Goal: Check status: Check status

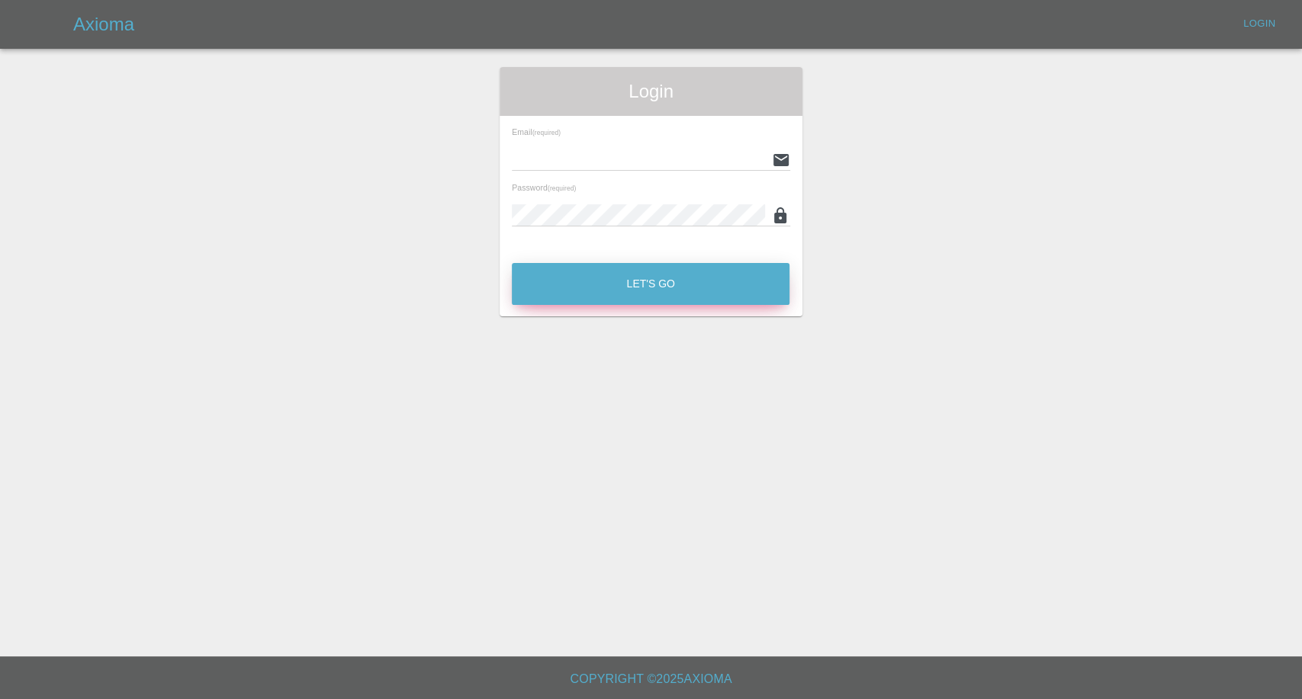
type input "[EMAIL_ADDRESS][DOMAIN_NAME]"
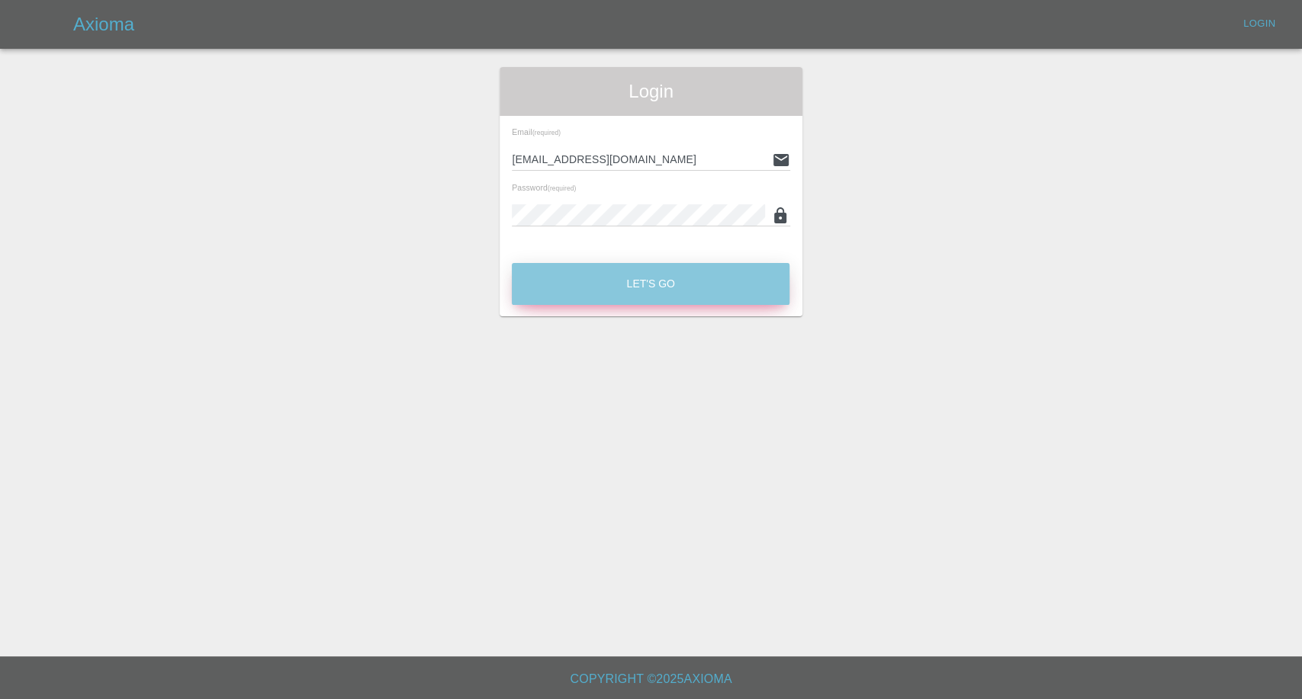
click at [641, 288] on button "Let's Go" at bounding box center [651, 284] width 278 height 42
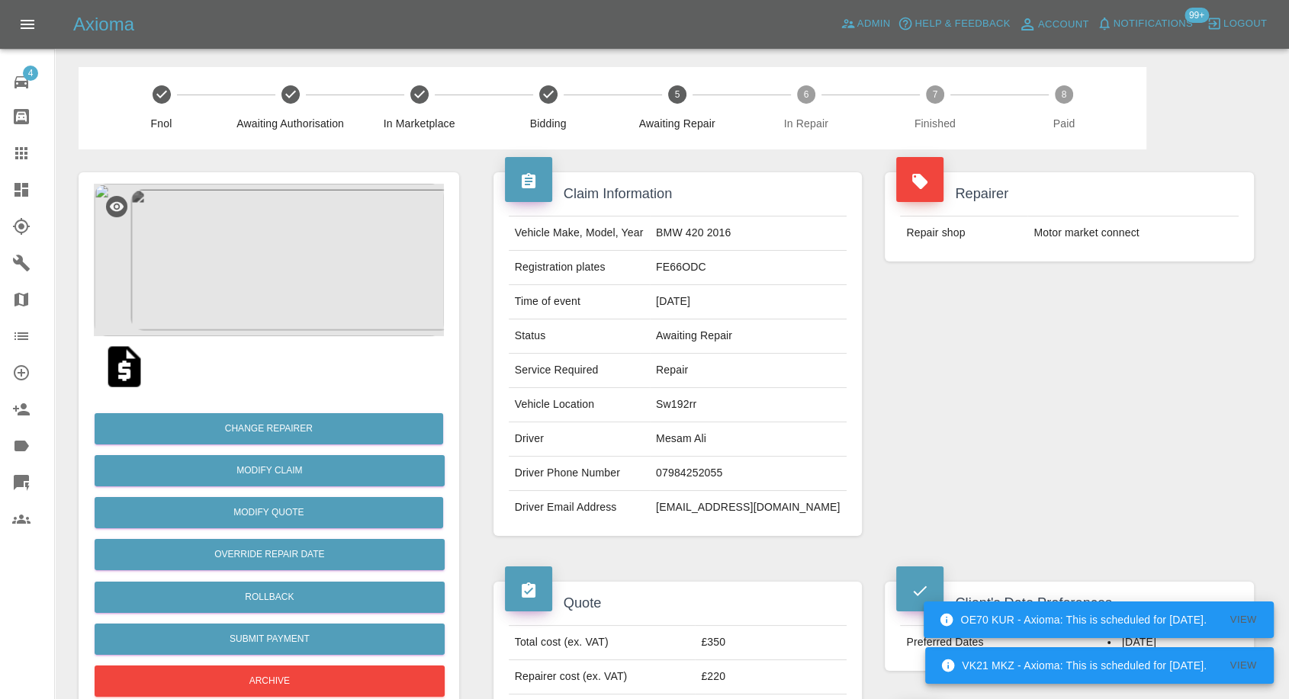
drag, startPoint x: 12, startPoint y: 153, endPoint x: 20, endPoint y: 156, distance: 8.2
click at [12, 153] on icon at bounding box center [21, 153] width 18 height 18
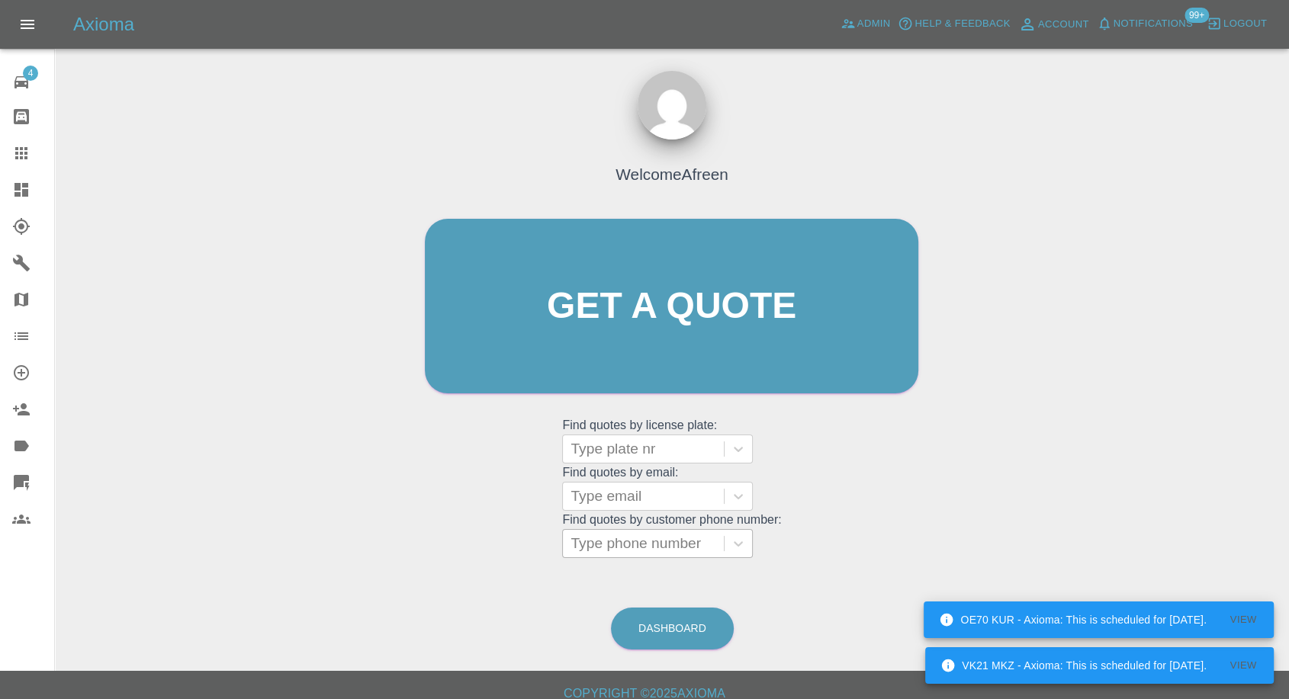
click at [648, 539] on div at bounding box center [643, 543] width 146 height 21
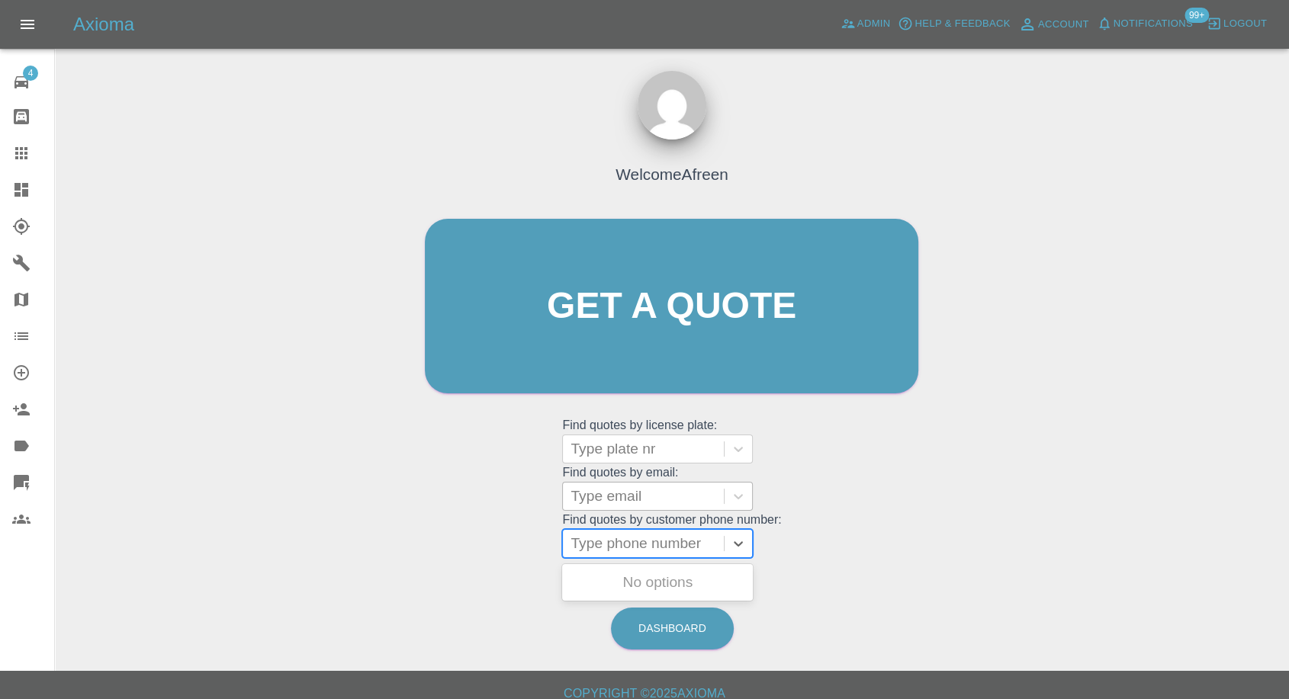
click at [630, 500] on div at bounding box center [643, 496] width 146 height 21
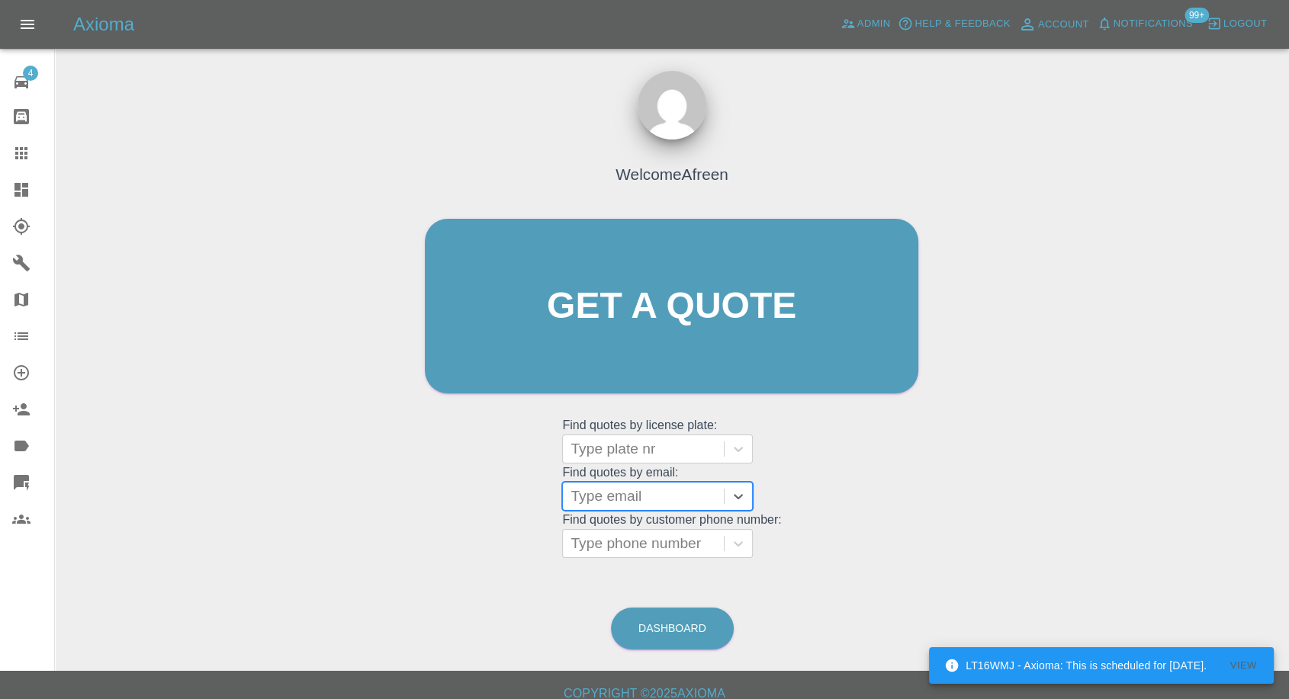
paste input ""[EMAIL_ADDRESS][DOMAIN_NAME]" <undefined>"
drag, startPoint x: 628, startPoint y: 496, endPoint x: 1120, endPoint y: 517, distance: 493.0
click at [1119, 517] on div "Welcome Afreen Get a quote Get a quote Find quotes by license plate: Type plate…" at bounding box center [671, 378] width 1209 height 547
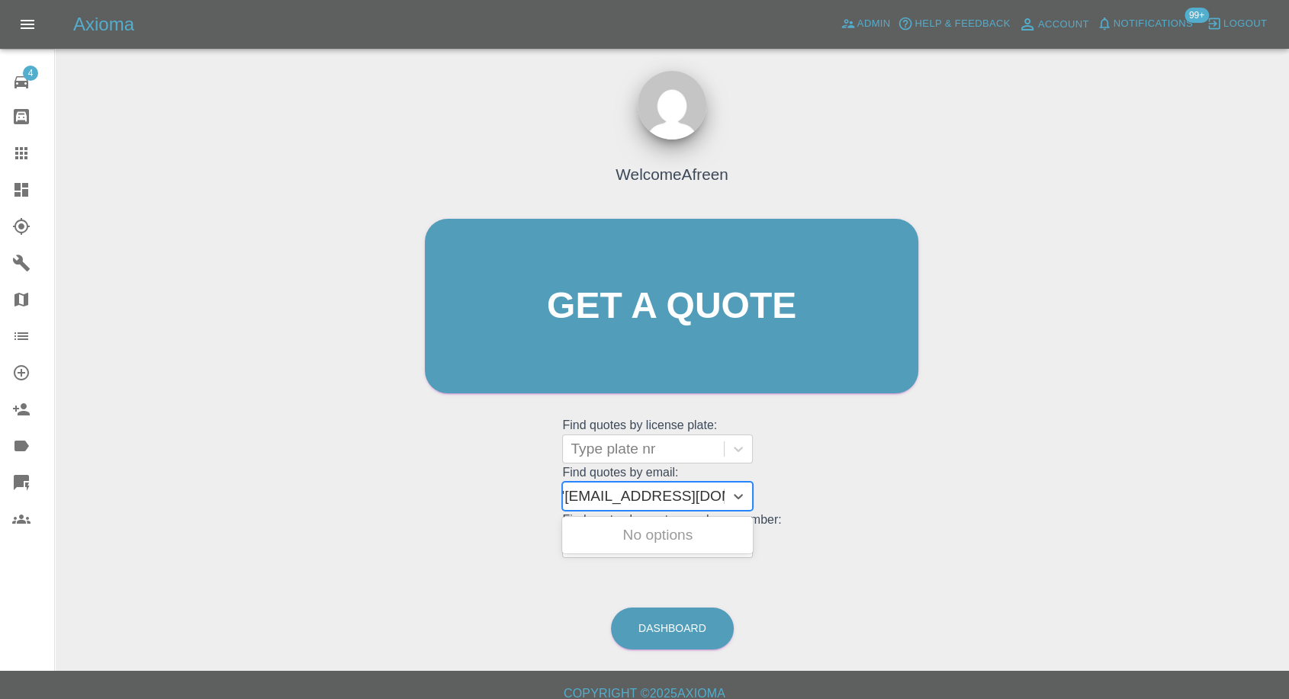
scroll to position [0, 7]
type input "[EMAIL_ADDRESS][DOMAIN_NAME]"
click at [713, 535] on div "ON09EME, Awaiting Repair" at bounding box center [657, 544] width 191 height 49
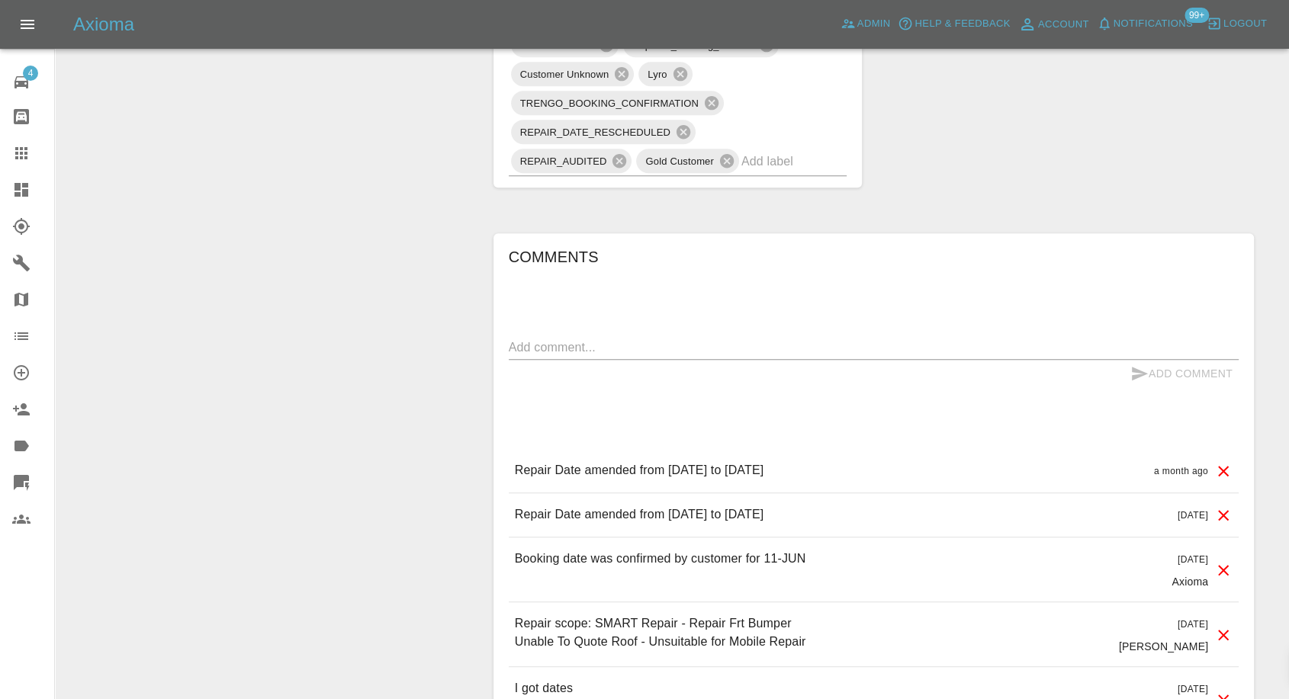
scroll to position [1101, 0]
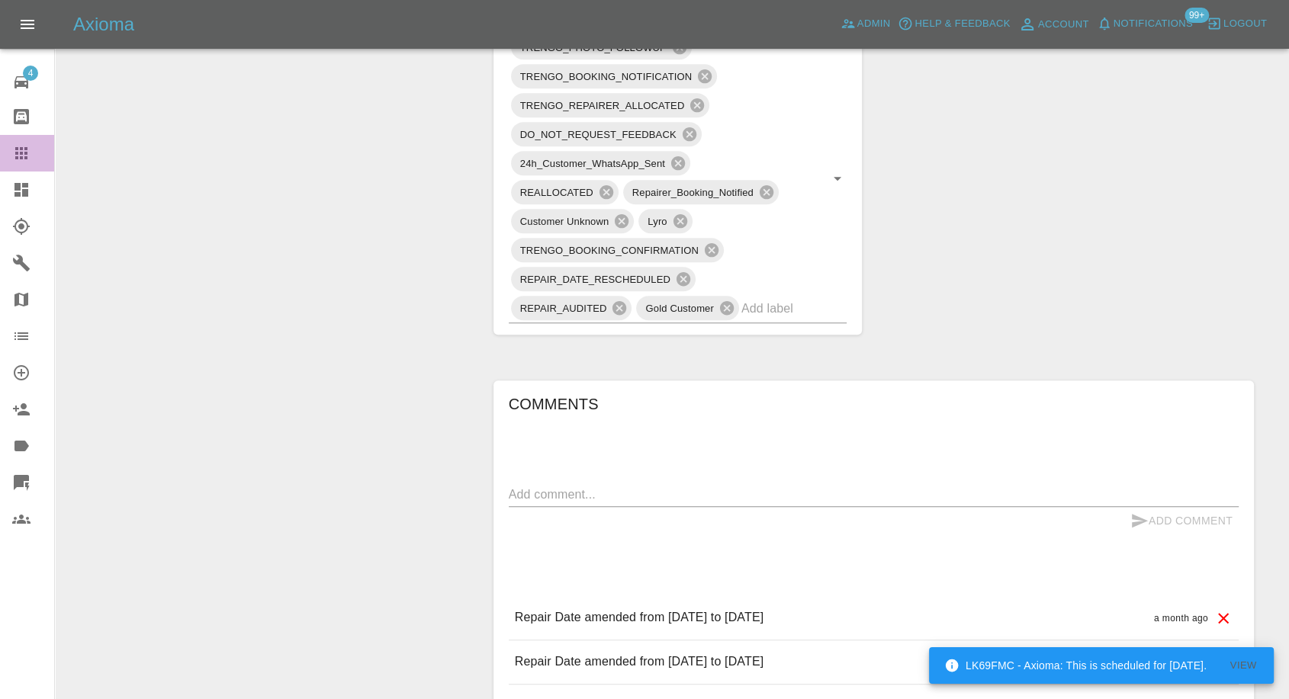
drag, startPoint x: 10, startPoint y: 153, endPoint x: 18, endPoint y: 151, distance: 8.5
click at [11, 151] on link "Claims" at bounding box center [27, 153] width 54 height 37
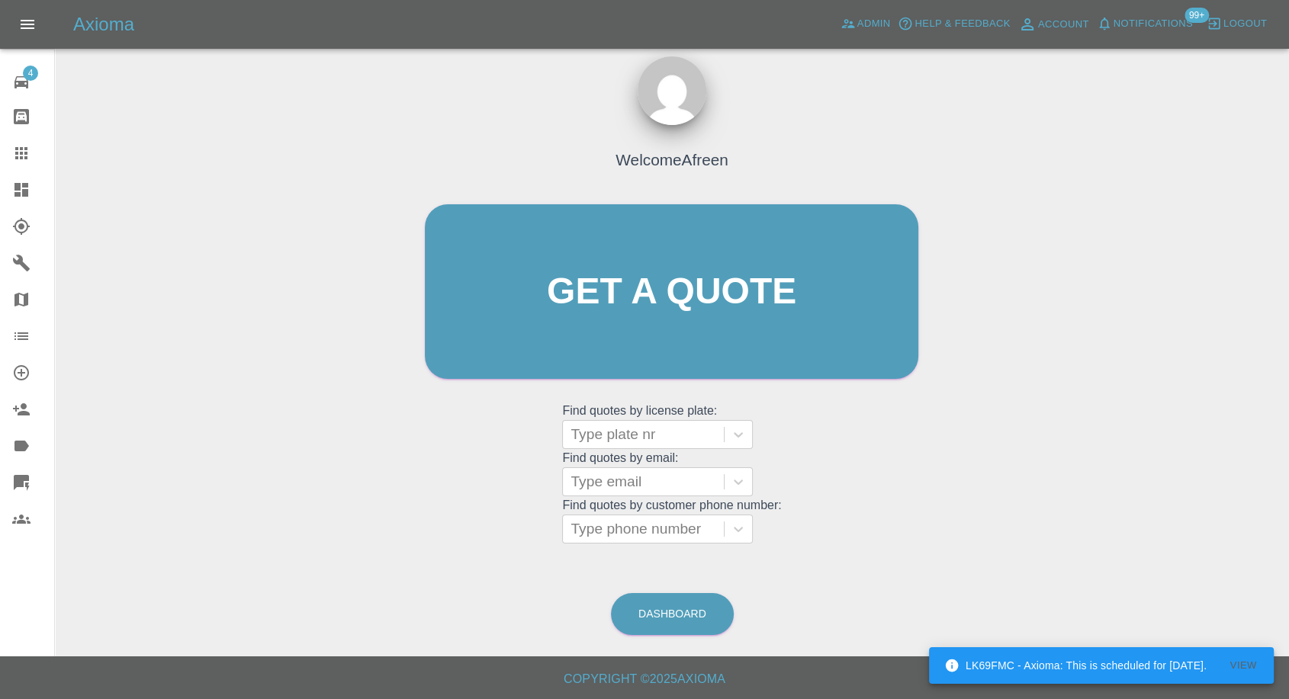
scroll to position [14, 0]
click at [622, 483] on div at bounding box center [643, 482] width 146 height 21
paste input ""[EMAIL_ADDRESS][DOMAIN_NAME]" <undefined>"
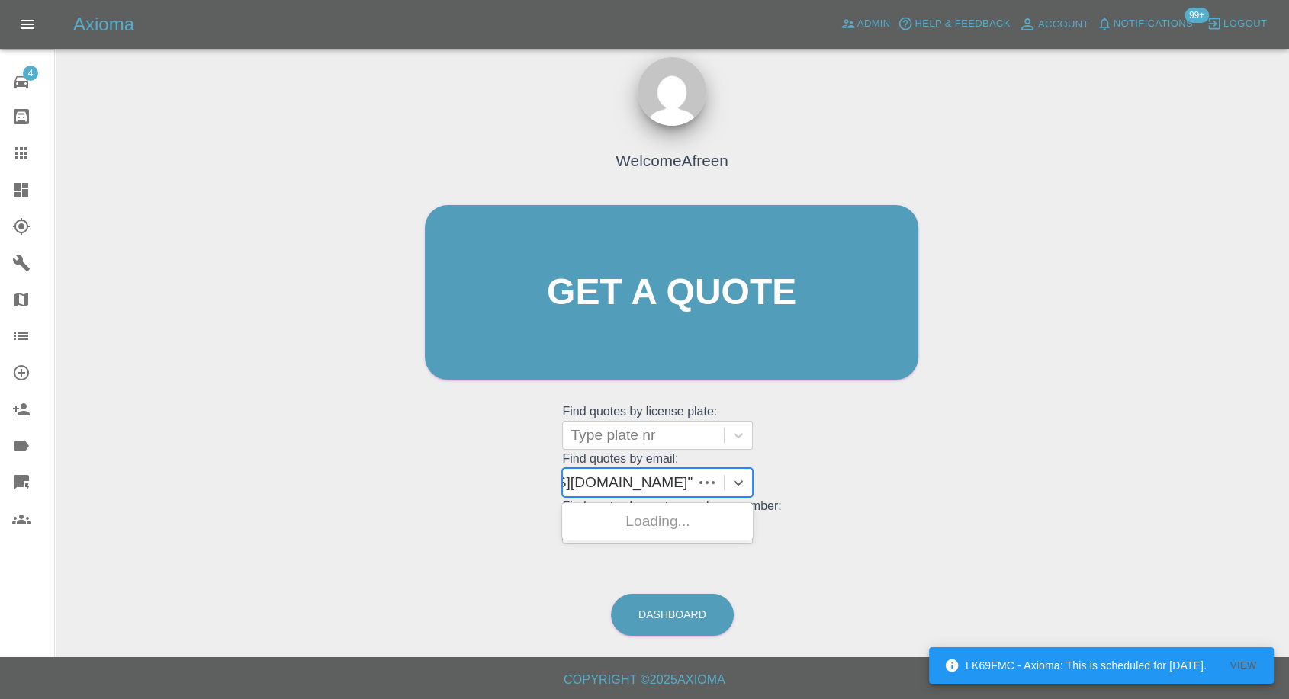
scroll to position [0, 116]
drag, startPoint x: 625, startPoint y: 480, endPoint x: 1116, endPoint y: 512, distance: 492.1
click at [1110, 508] on div "Welcome Afreen Get a quote Get a quote Find quotes by license plate: Type plate…" at bounding box center [671, 365] width 1209 height 547
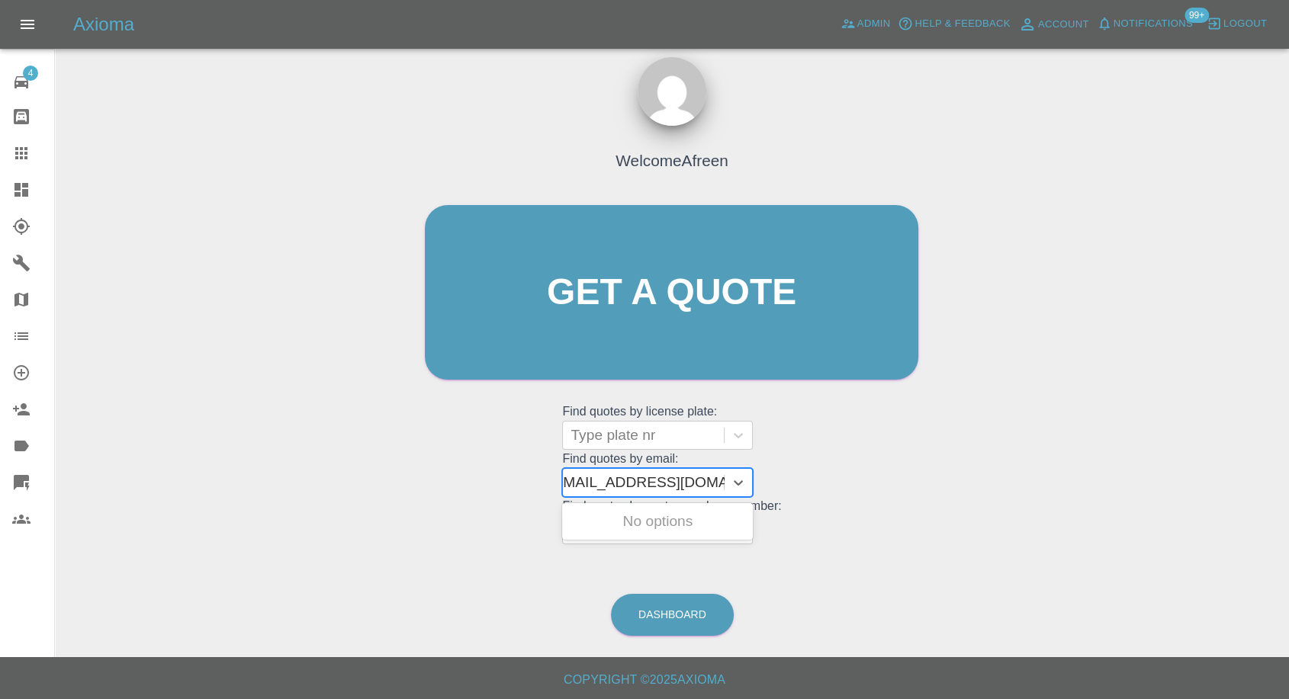
type input ""[EMAIL_ADDRESS][DOMAIN_NAME]"
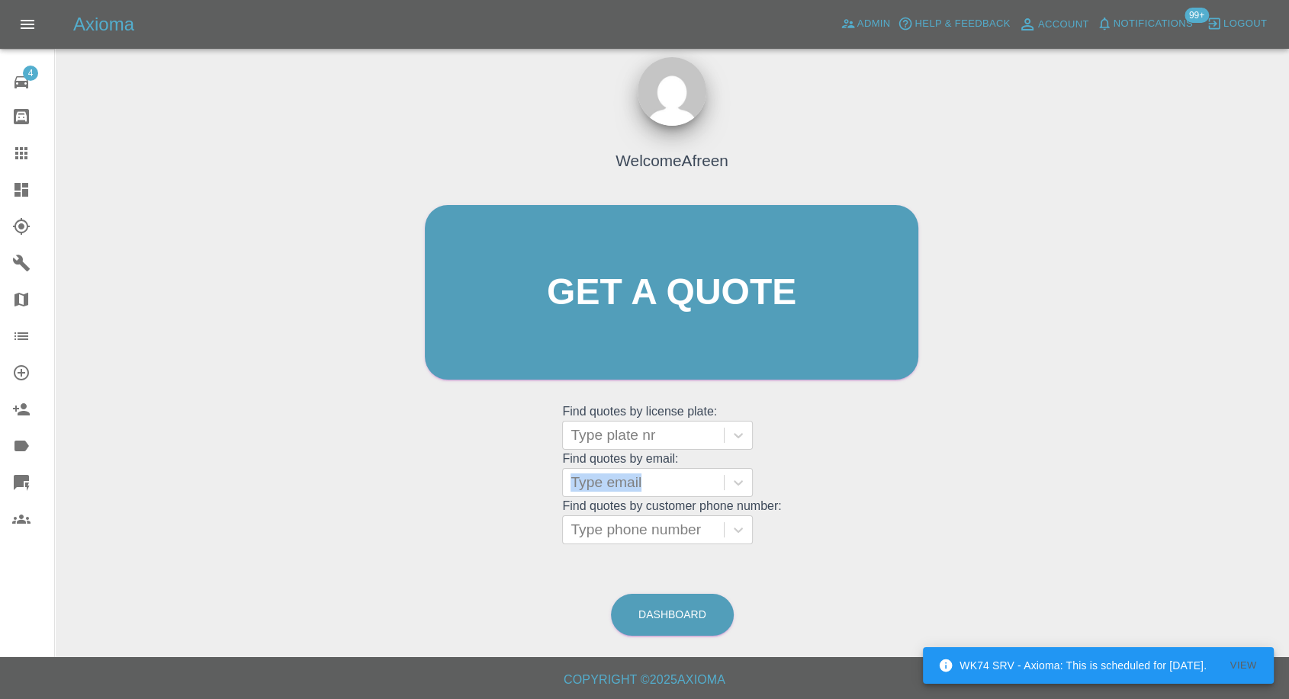
drag, startPoint x: 604, startPoint y: 483, endPoint x: 525, endPoint y: 491, distance: 79.7
click at [525, 491] on div "Welcome Afreen Get a quote Get a quote Find quotes by license plate: Type plate…" at bounding box center [671, 322] width 525 height 461
click at [602, 477] on div at bounding box center [643, 482] width 146 height 21
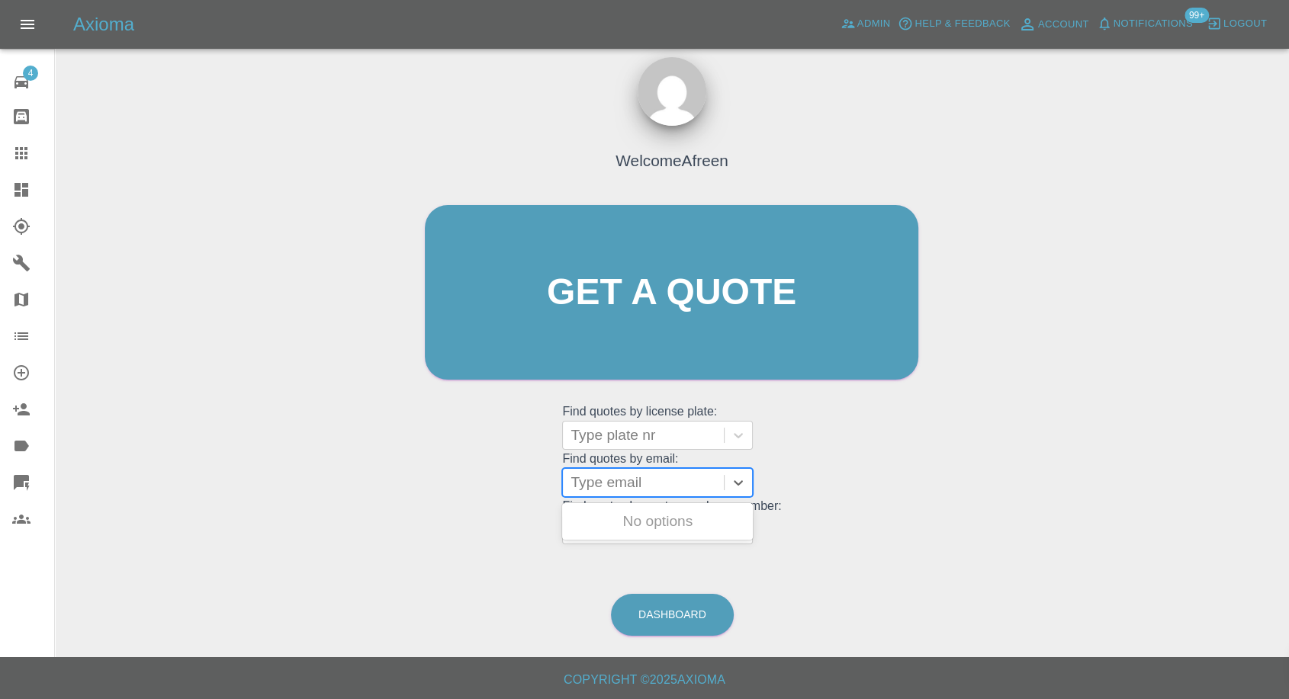
paste input ""[EMAIL_ADDRESS][DOMAIN_NAME]" <undefined>"
drag, startPoint x: 645, startPoint y: 477, endPoint x: 1049, endPoint y: 491, distance: 404.4
click at [1049, 491] on div "Welcome Afreen Get a quote Get a quote Find quotes by license plate: Type plate…" at bounding box center [671, 365] width 1209 height 547
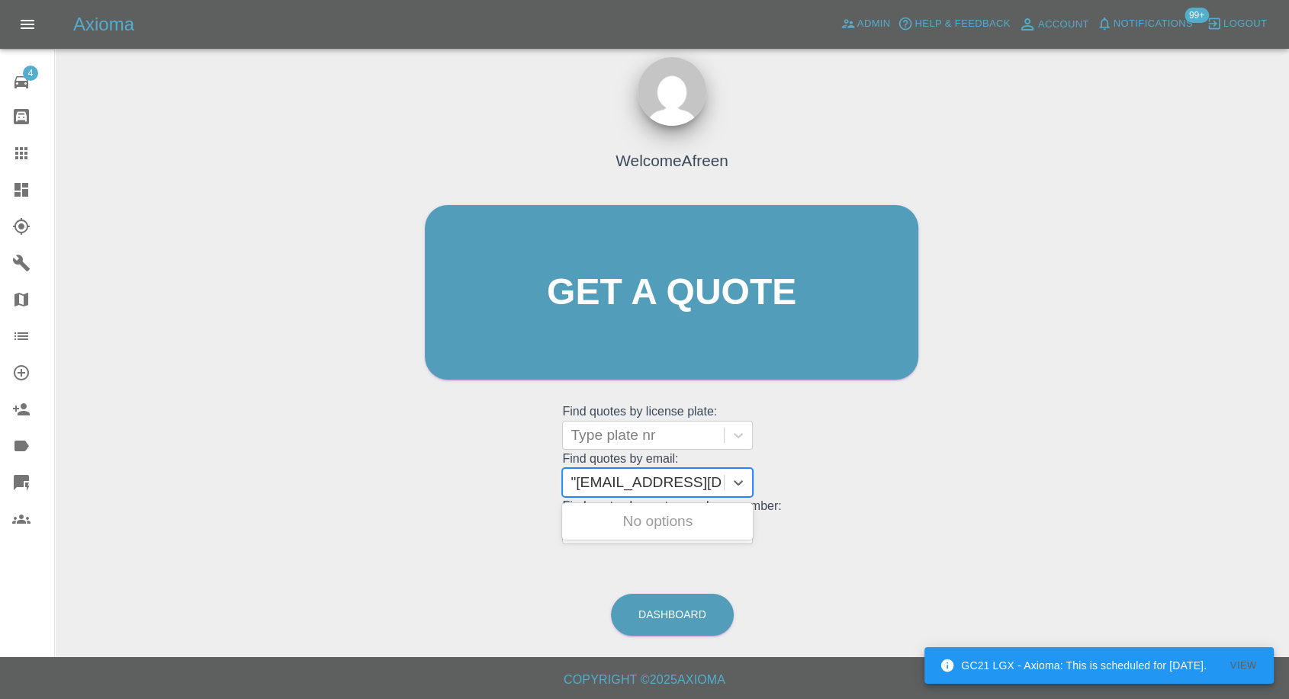
type input "[EMAIL_ADDRESS][DOMAIN_NAME]"
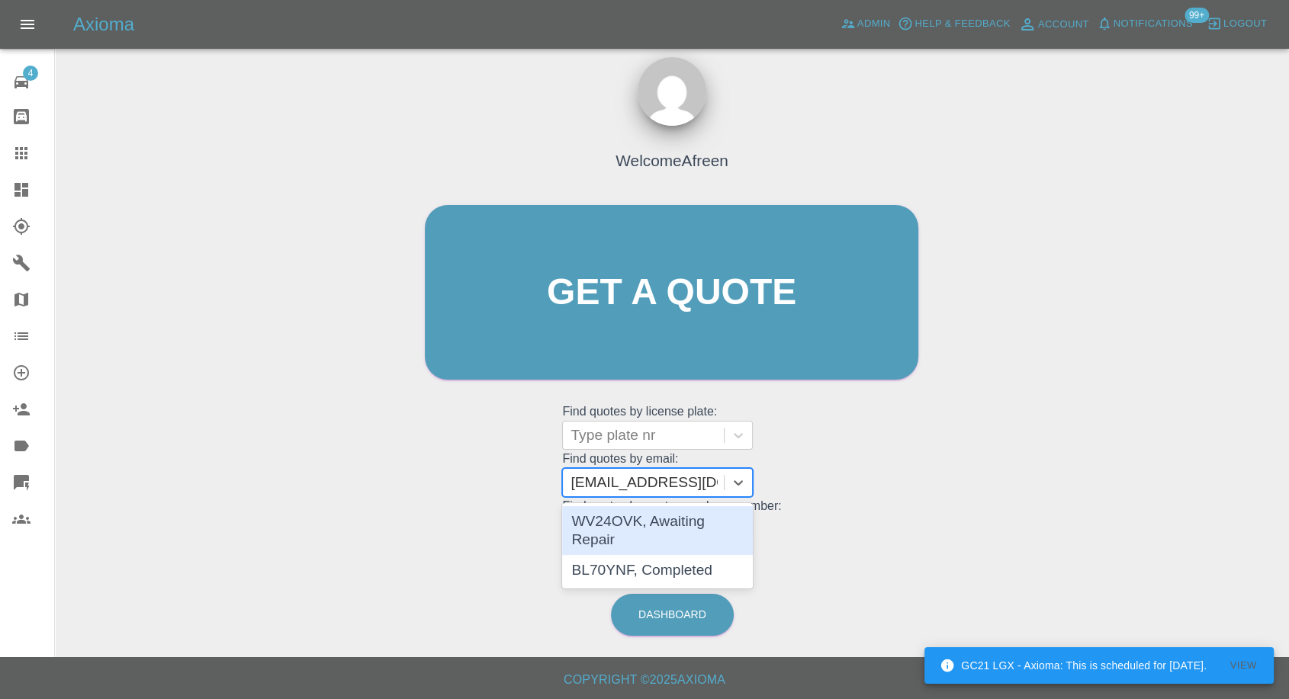
click at [702, 520] on div "WV24OVK, Awaiting Repair" at bounding box center [657, 530] width 191 height 49
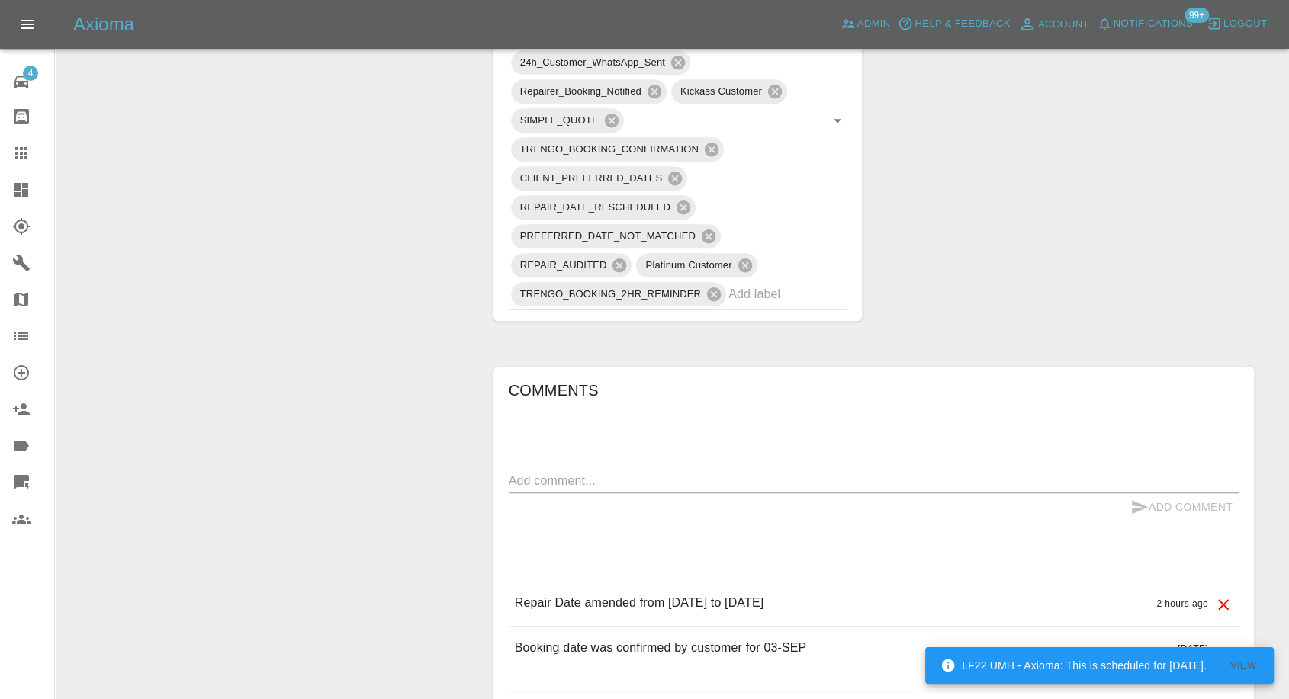
scroll to position [1186, 0]
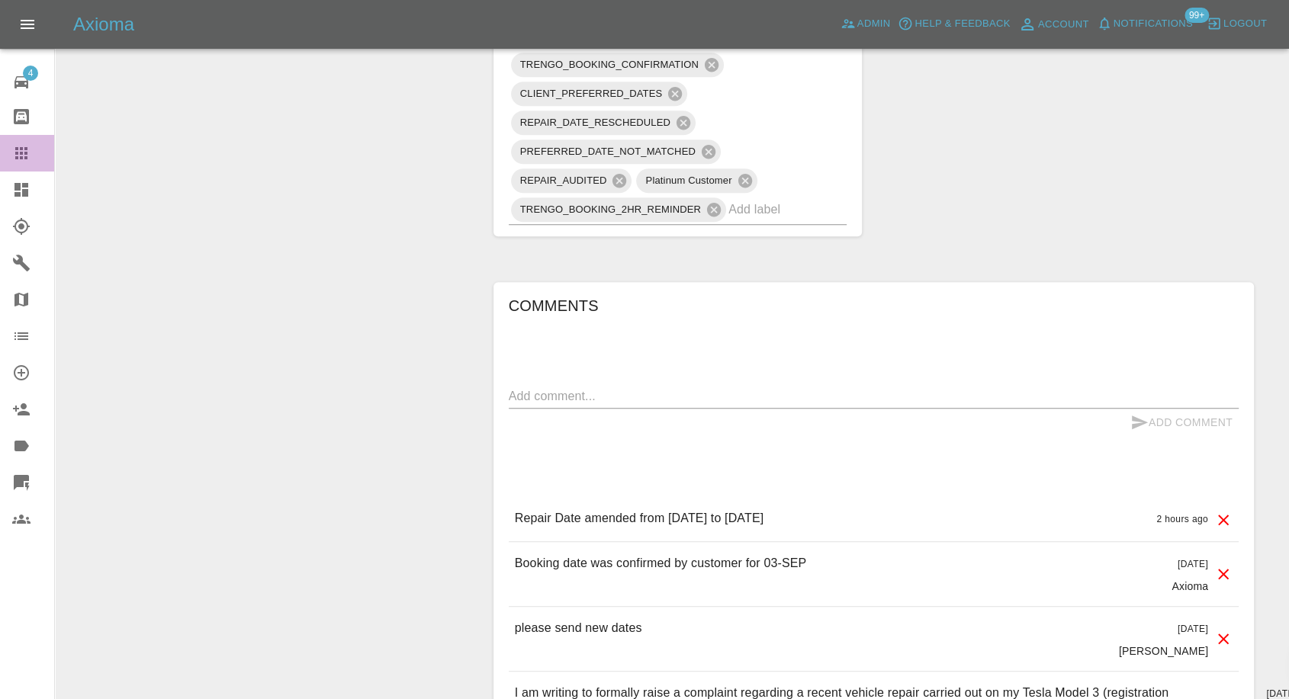
click at [24, 154] on icon at bounding box center [21, 153] width 12 height 12
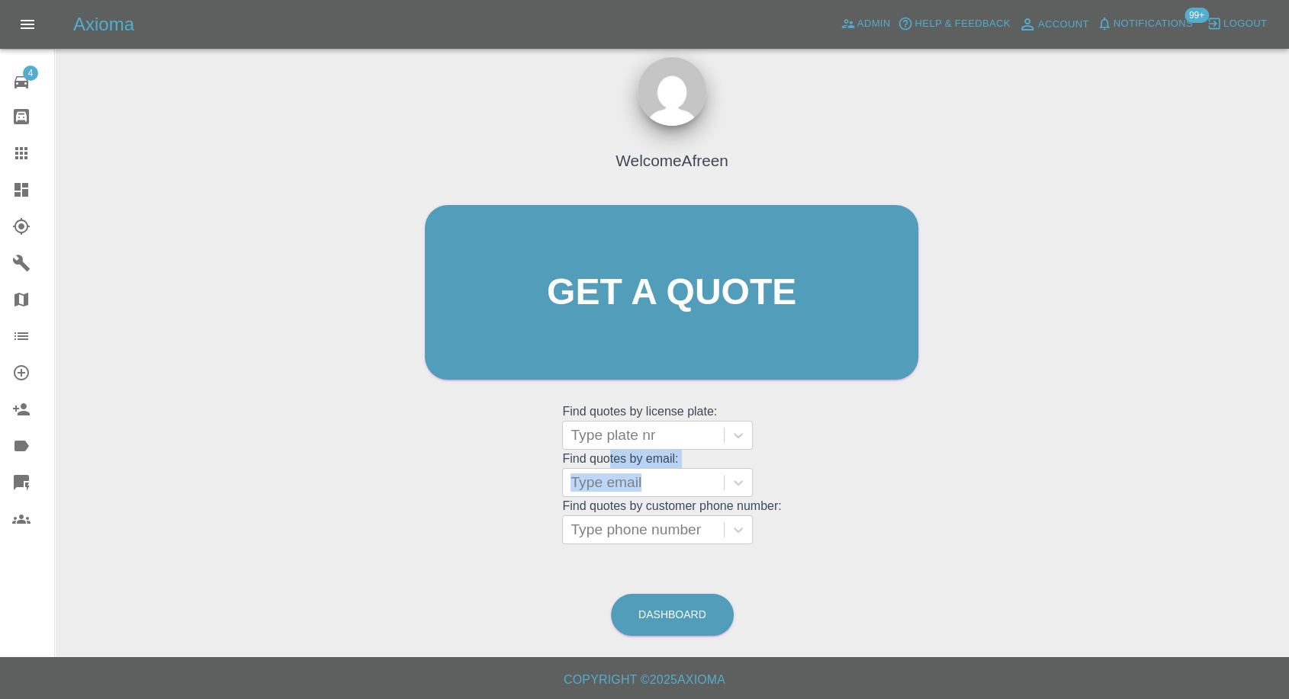
drag, startPoint x: 609, startPoint y: 464, endPoint x: 601, endPoint y: 497, distance: 33.8
click at [607, 482] on grid "Find quotes by email: Type email" at bounding box center [671, 474] width 219 height 45
click at [604, 481] on div at bounding box center [643, 482] width 146 height 21
paste input ""[EMAIL_ADDRESS][DOMAIN_NAME]" <undefined>"
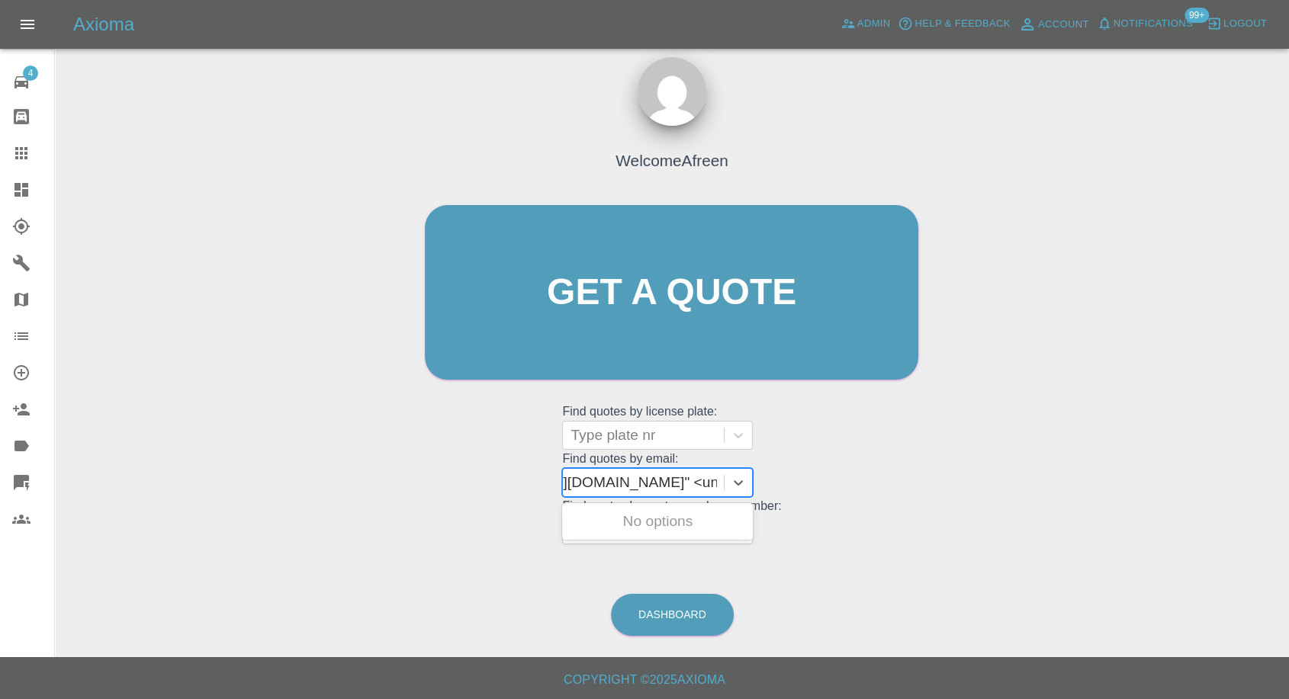
scroll to position [0, 122]
drag, startPoint x: 627, startPoint y: 478, endPoint x: 1041, endPoint y: 531, distance: 417.5
click at [1040, 531] on div "Welcome Afreen Get a quote Get a quote Find quotes by license plate: Type plate…" at bounding box center [671, 365] width 1209 height 547
type input "[EMAIL_ADDRESS][DOMAIN_NAME]"
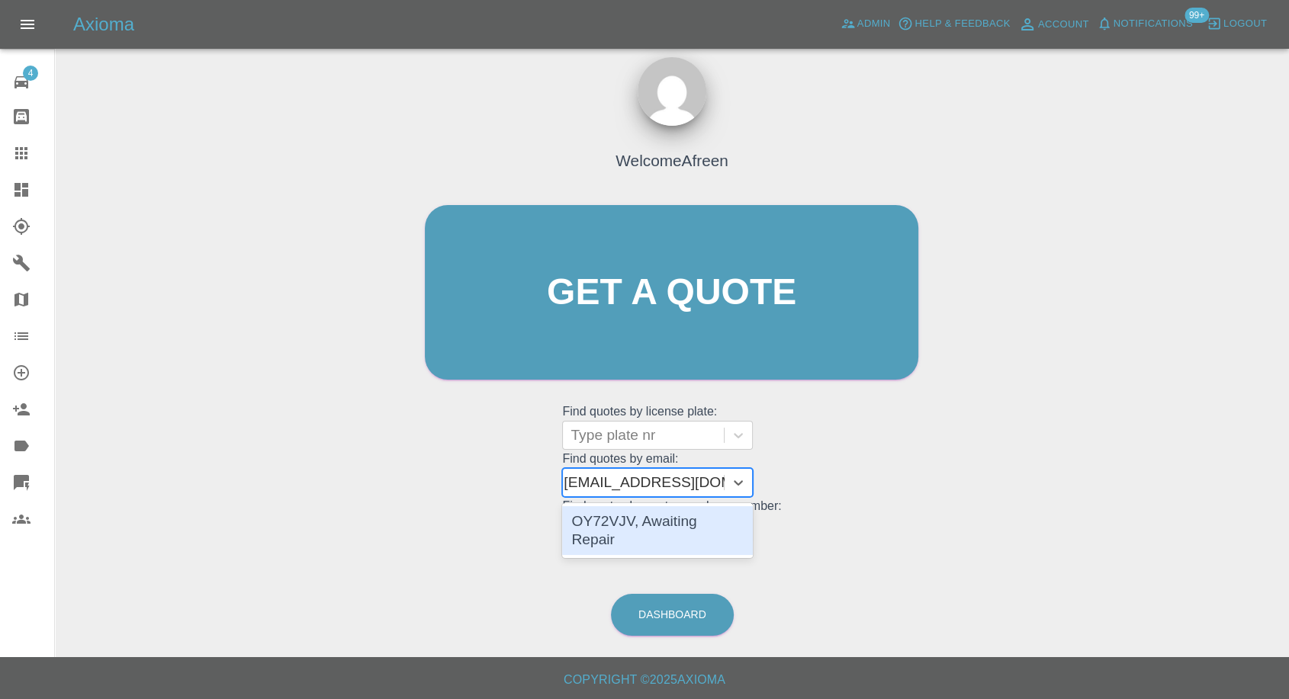
click at [694, 520] on div "OY72VJV, Awaiting Repair" at bounding box center [657, 530] width 191 height 49
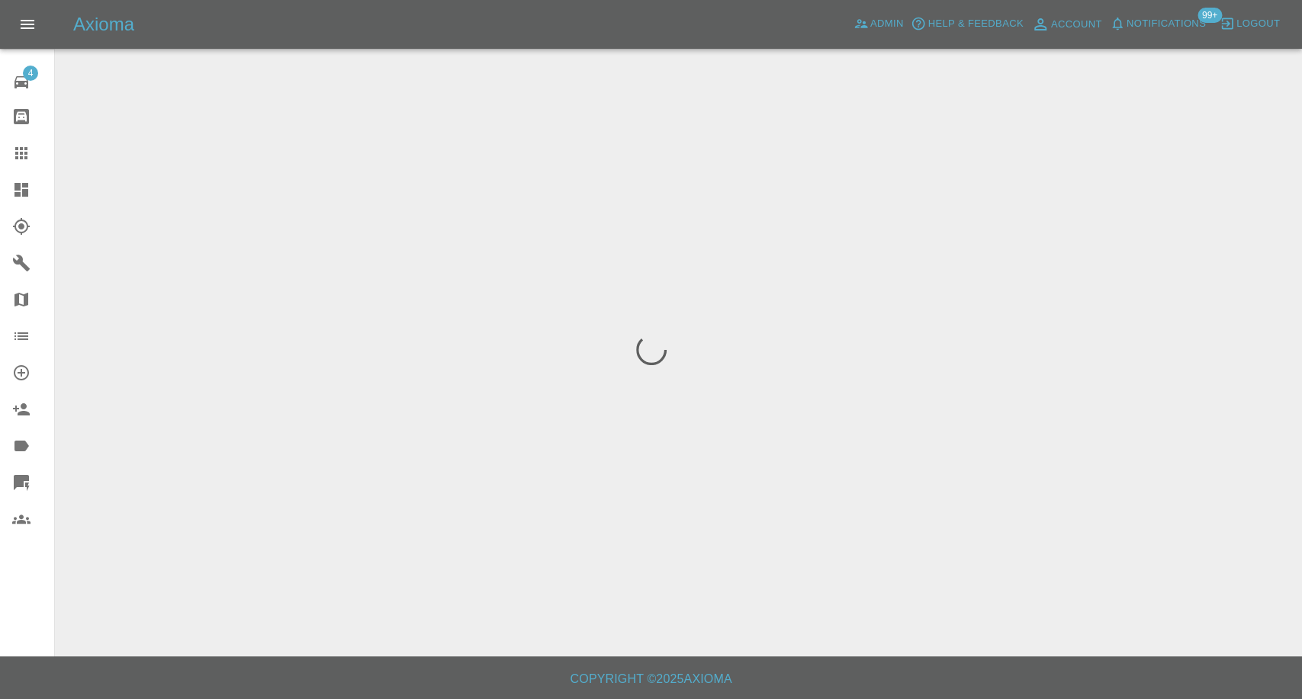
drag, startPoint x: 18, startPoint y: 142, endPoint x: 44, endPoint y: 179, distance: 45.5
click at [17, 142] on link "Claims" at bounding box center [27, 153] width 54 height 37
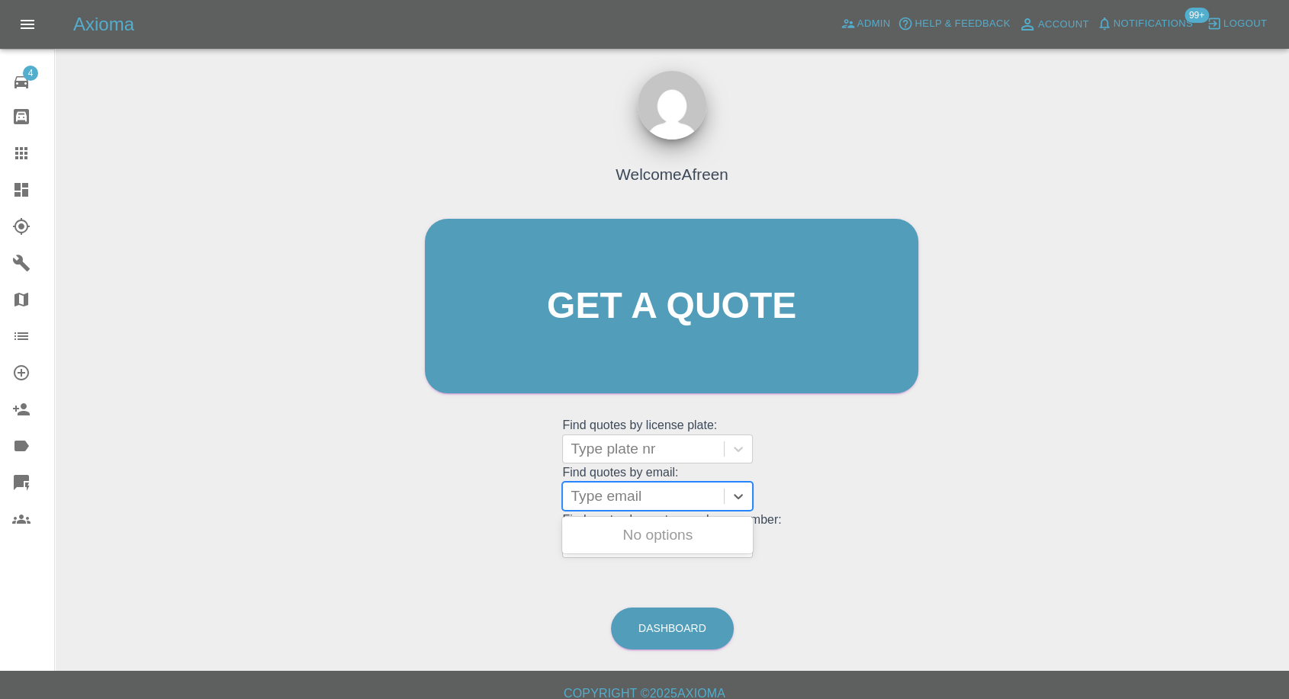
click at [604, 489] on div at bounding box center [643, 496] width 146 height 21
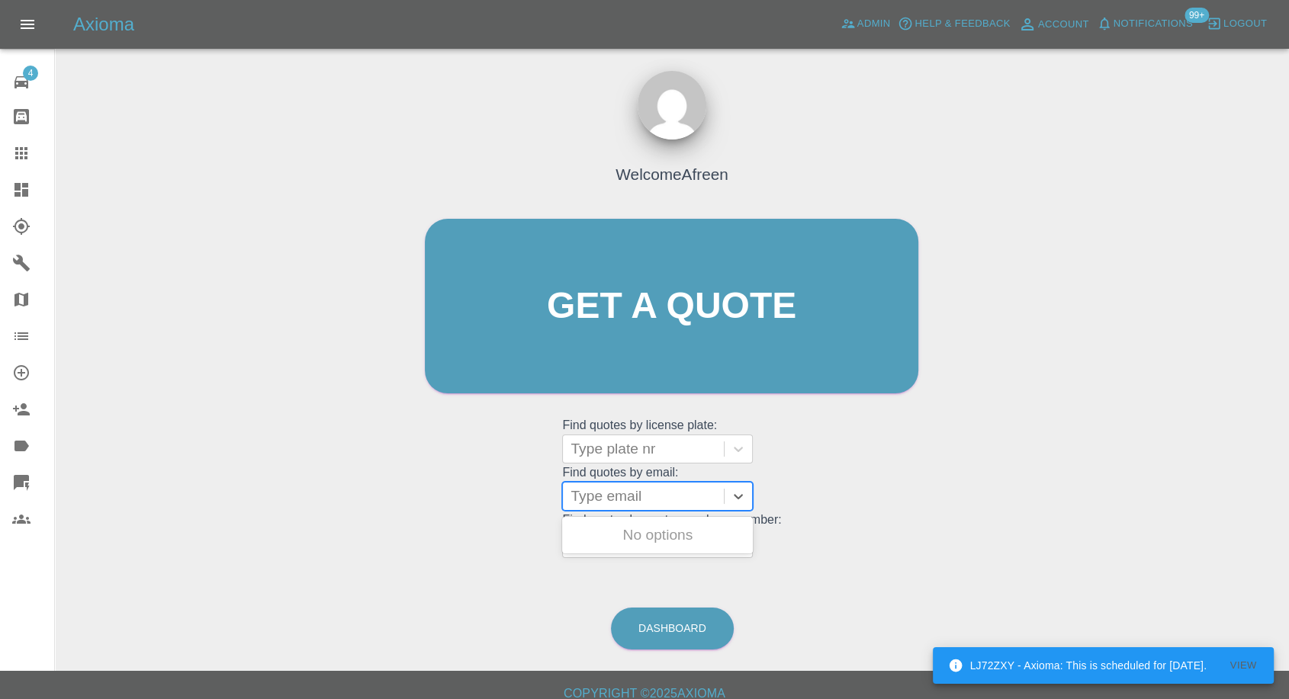
paste input ""[EMAIL_ADDRESS][DOMAIN_NAME]" <undefined>"
drag, startPoint x: 628, startPoint y: 491, endPoint x: 1145, endPoint y: 568, distance: 522.7
click at [1145, 568] on div "Welcome Afreen Get a quote Get a quote Find quotes by license plate: Type plate…" at bounding box center [671, 378] width 1209 height 547
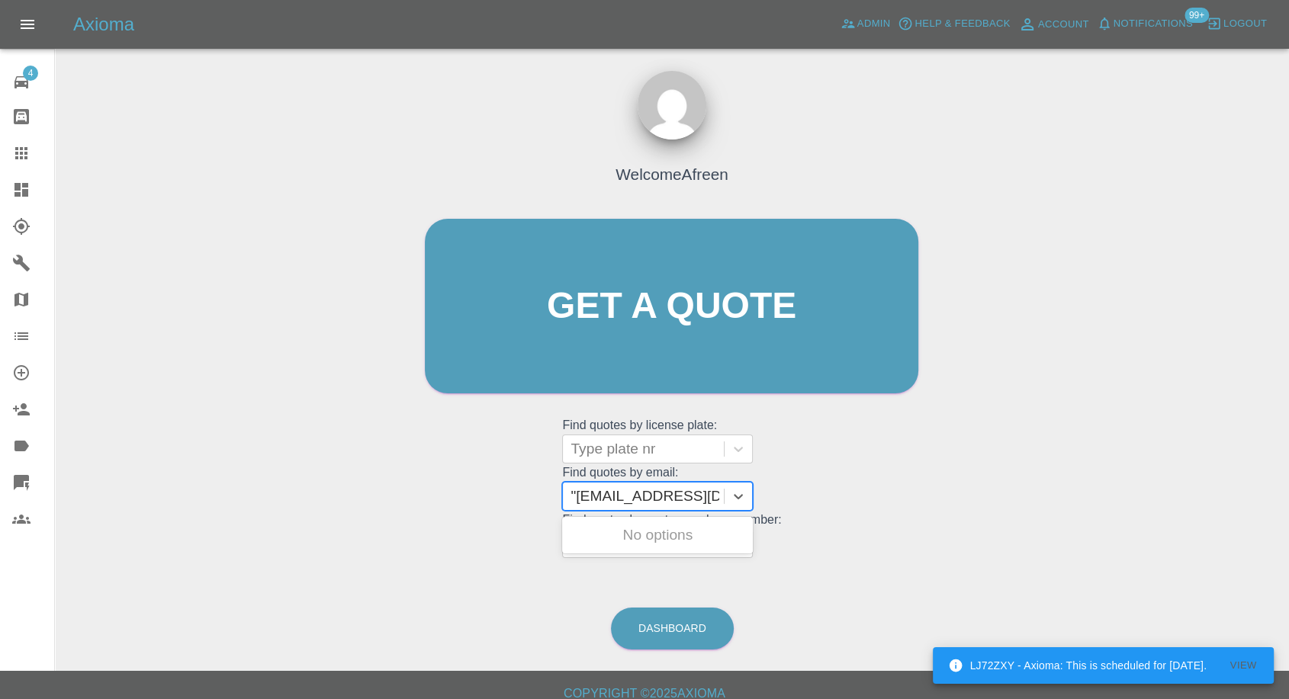
type input "[EMAIL_ADDRESS][DOMAIN_NAME]"
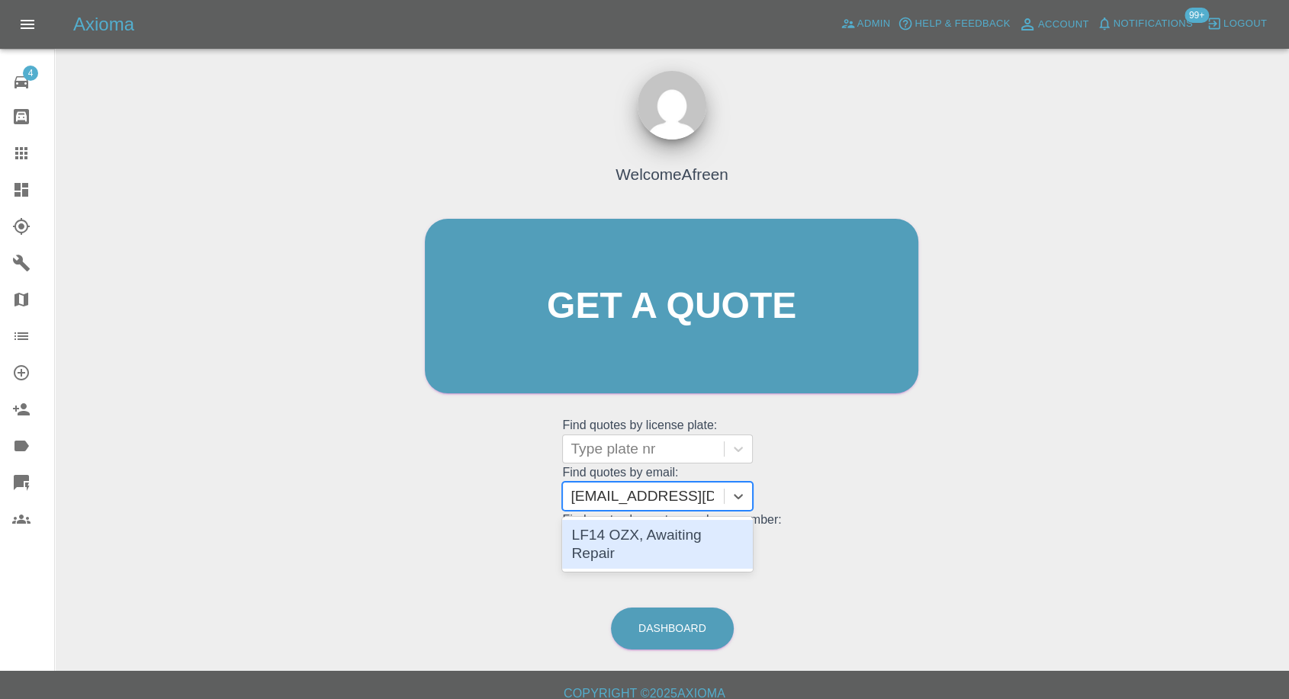
click at [653, 540] on div "LF14 OZX, Awaiting Repair" at bounding box center [657, 544] width 191 height 49
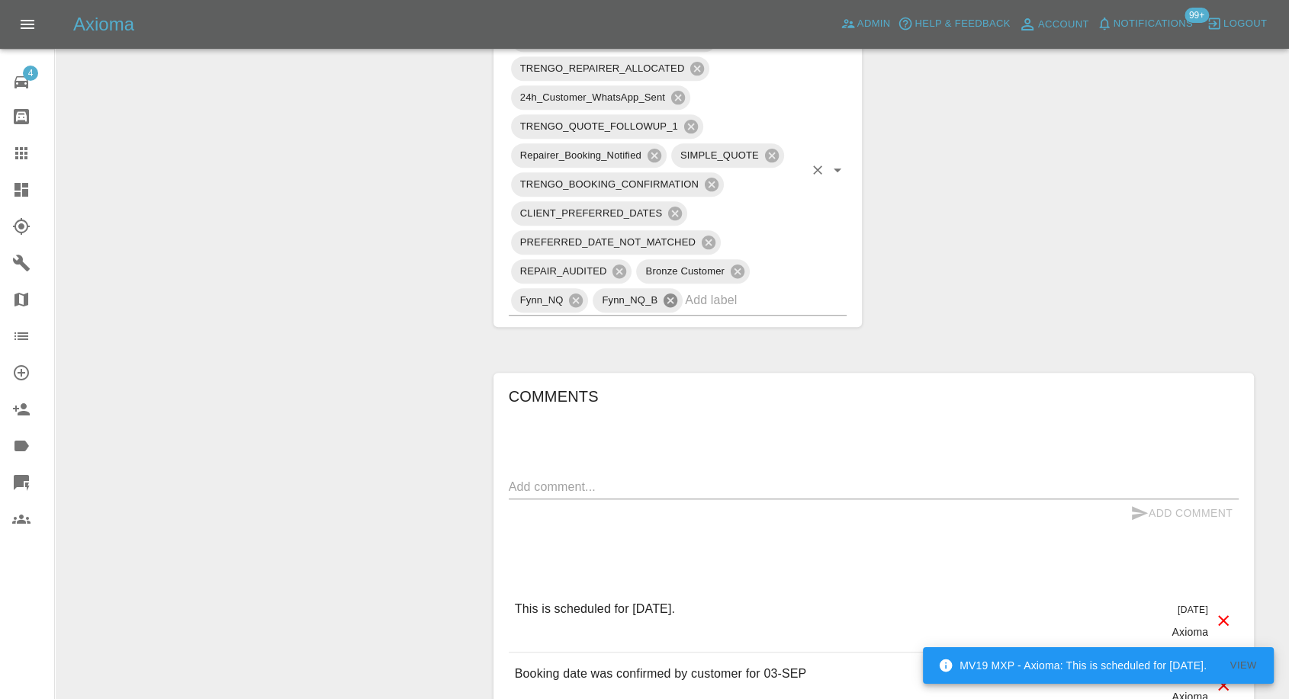
scroll to position [1270, 0]
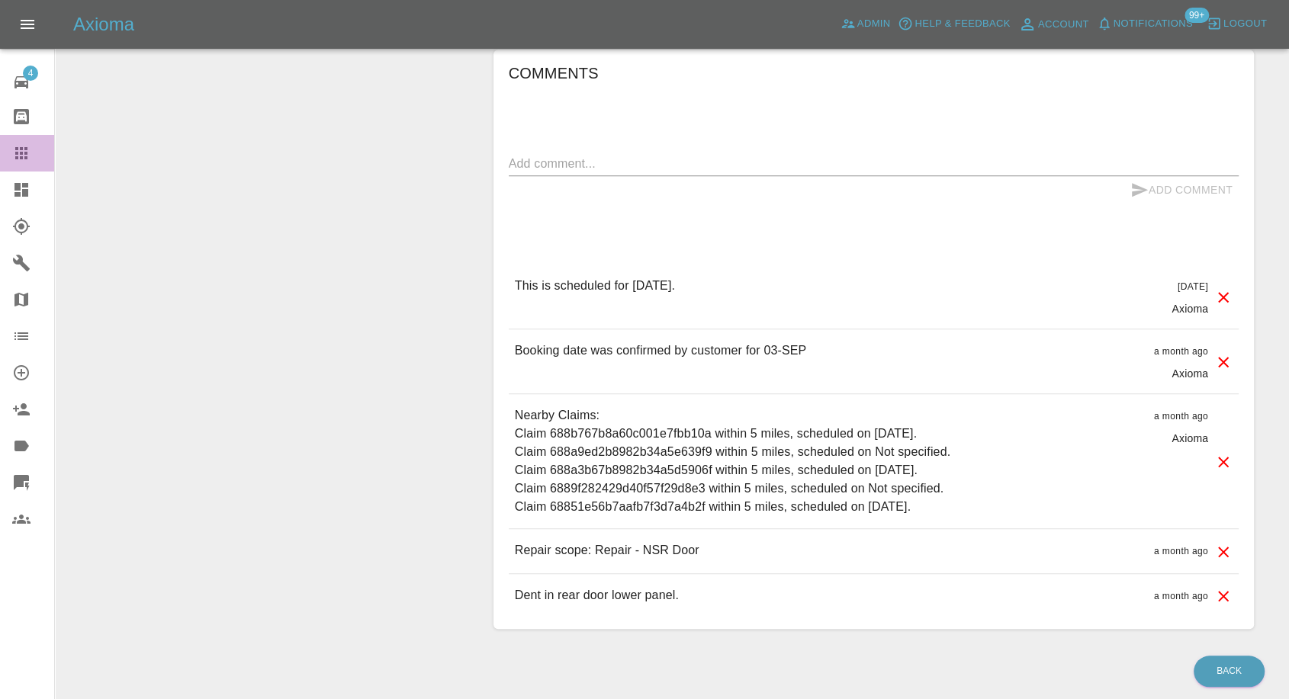
click at [9, 151] on link "Claims" at bounding box center [27, 153] width 54 height 37
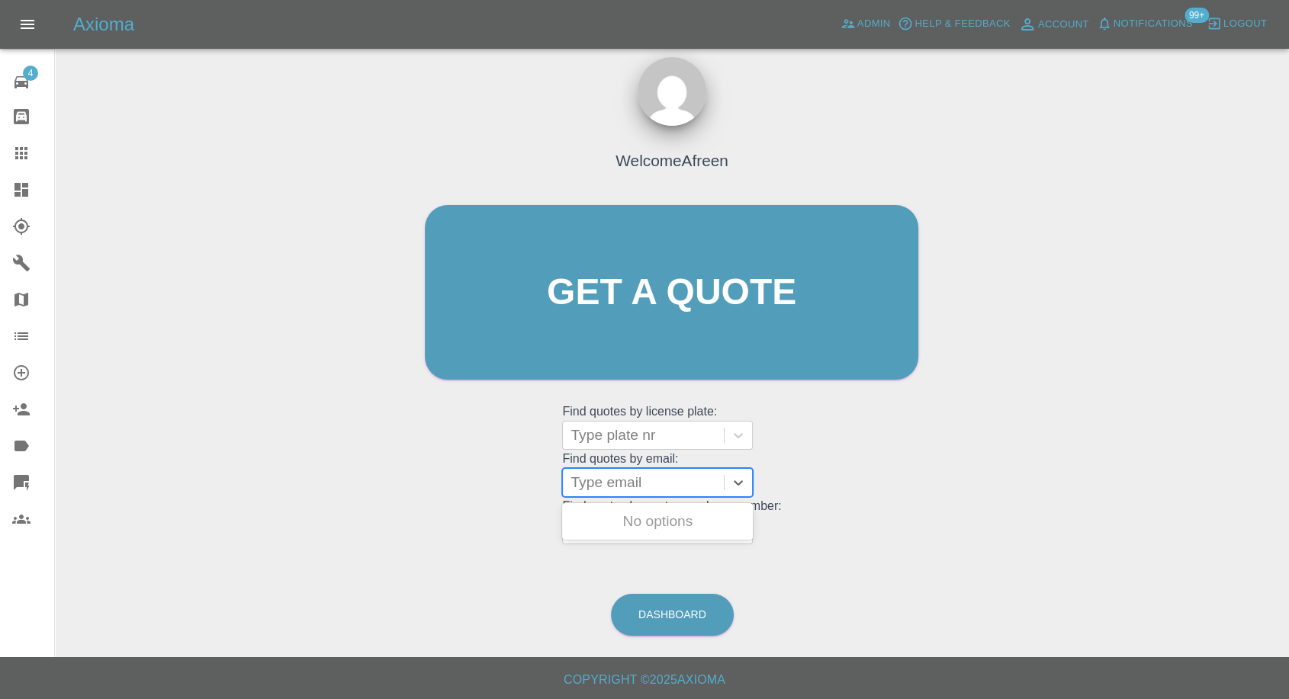
click at [665, 479] on div at bounding box center [643, 482] width 146 height 21
paste input ""[EMAIL_ADDRESS][DOMAIN_NAME]" <undefined>"
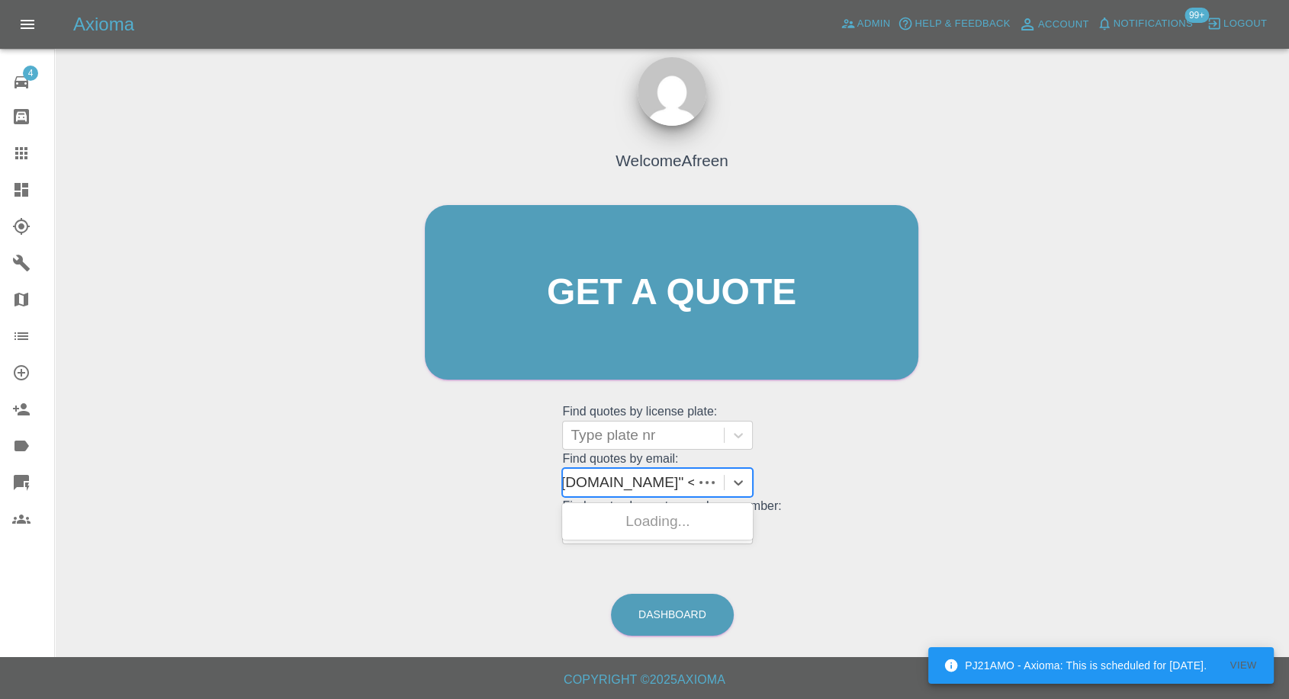
scroll to position [0, 125]
drag, startPoint x: 624, startPoint y: 480, endPoint x: 1200, endPoint y: 475, distance: 575.7
click at [1200, 475] on div "Welcome Afreen Get a quote Get a quote Find quotes by license plate: Type plate…" at bounding box center [671, 365] width 1209 height 547
type input "[EMAIL_ADDRESS][DOMAIN_NAME]"
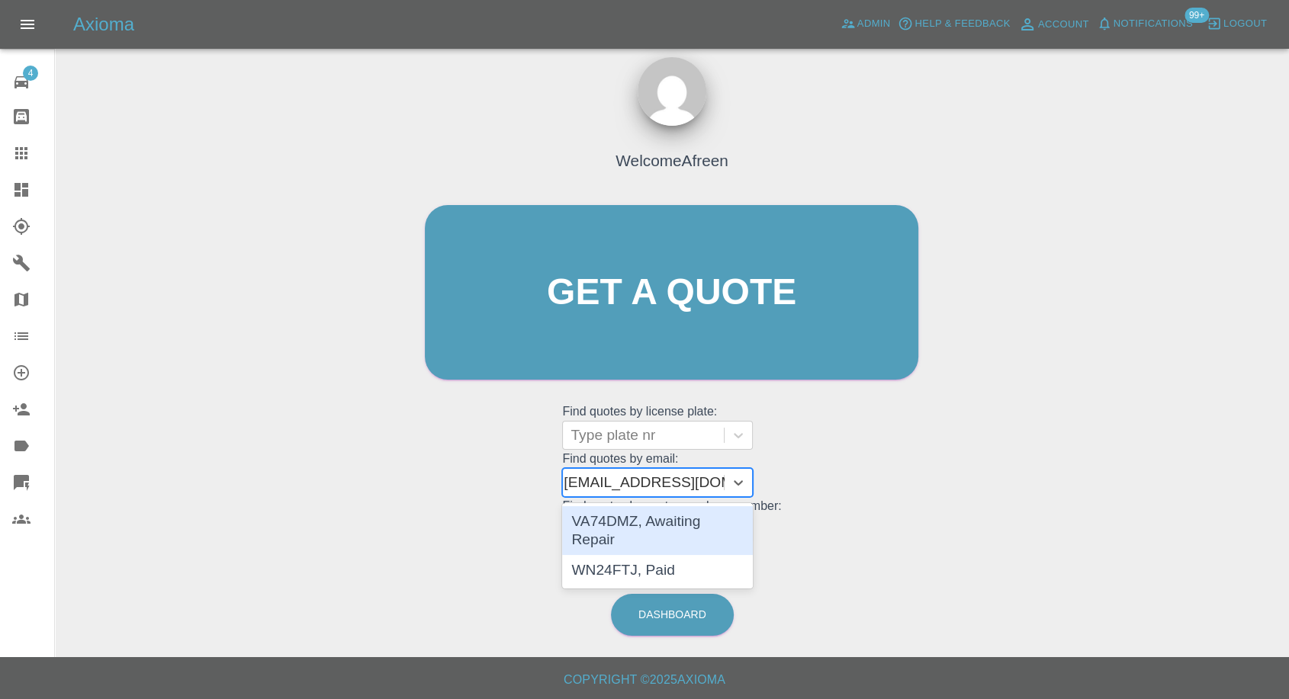
click at [696, 526] on div "VA74DMZ, Awaiting Repair" at bounding box center [657, 530] width 191 height 49
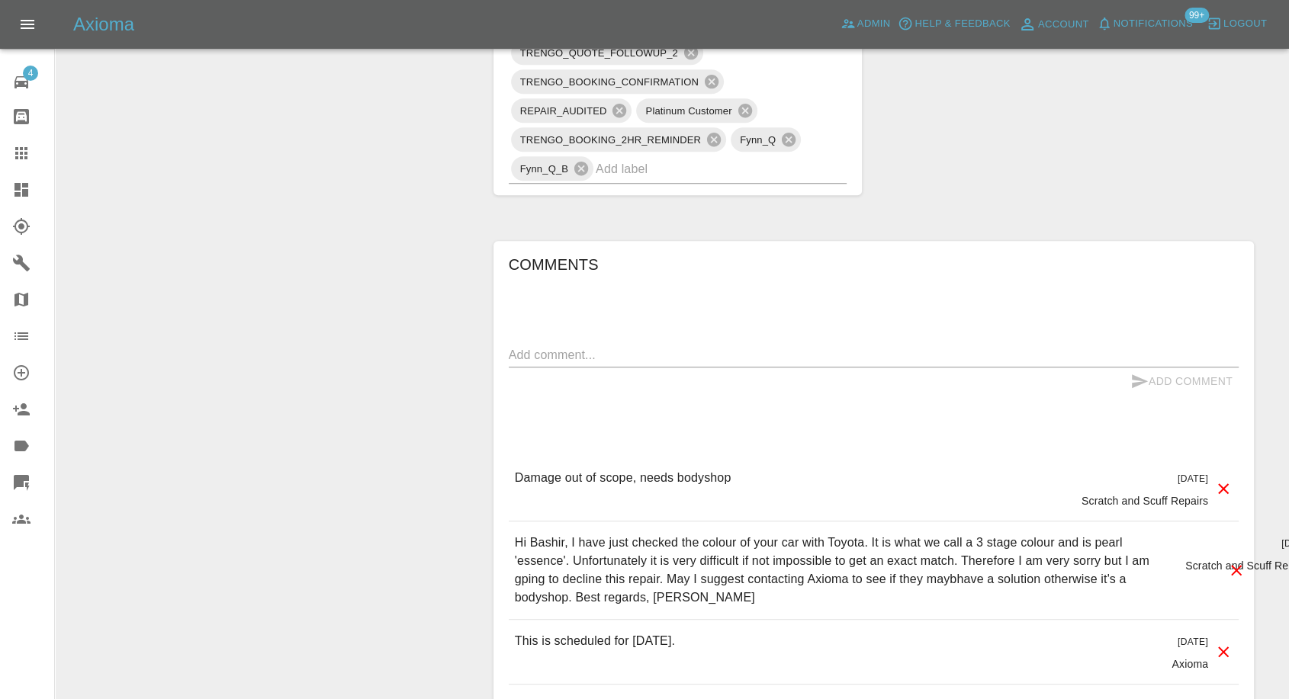
scroll to position [1101, 0]
drag, startPoint x: 29, startPoint y: 156, endPoint x: 24, endPoint y: 163, distance: 9.3
click at [29, 156] on icon at bounding box center [21, 153] width 18 height 18
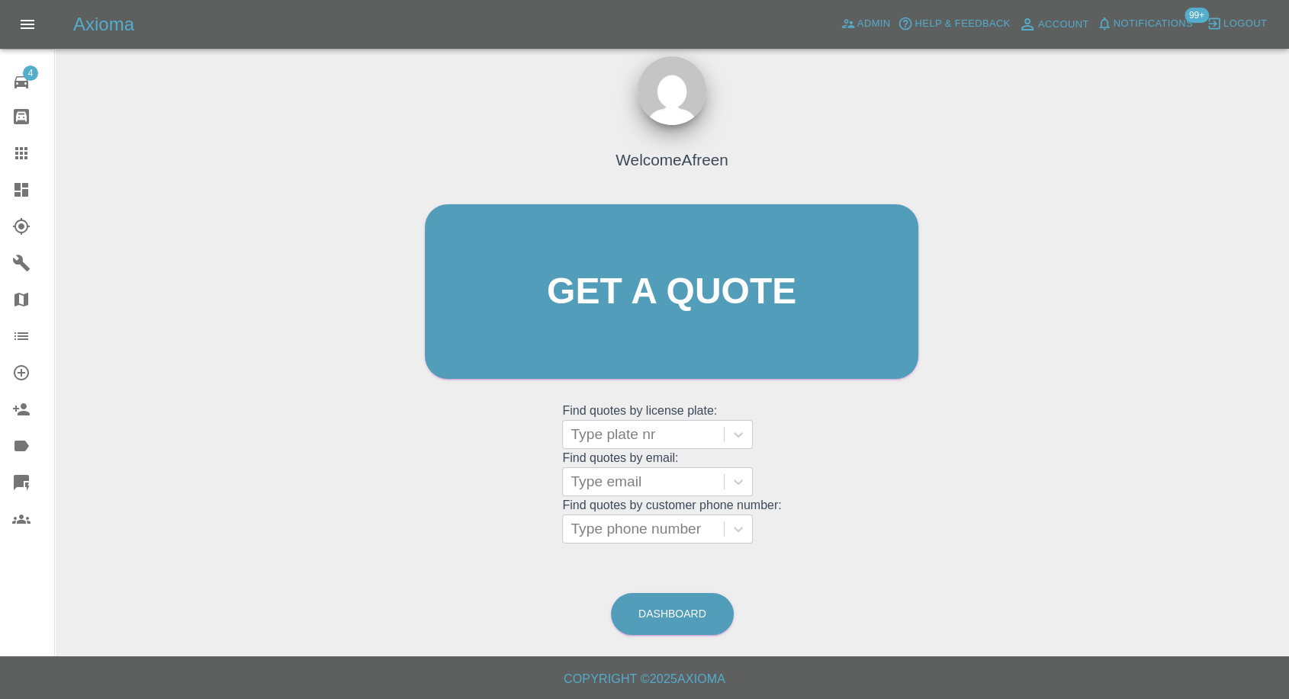
scroll to position [14, 0]
click at [609, 477] on div at bounding box center [643, 482] width 146 height 21
paste input ""[EMAIL_ADDRESS][DOMAIN_NAME]" <undefined>"
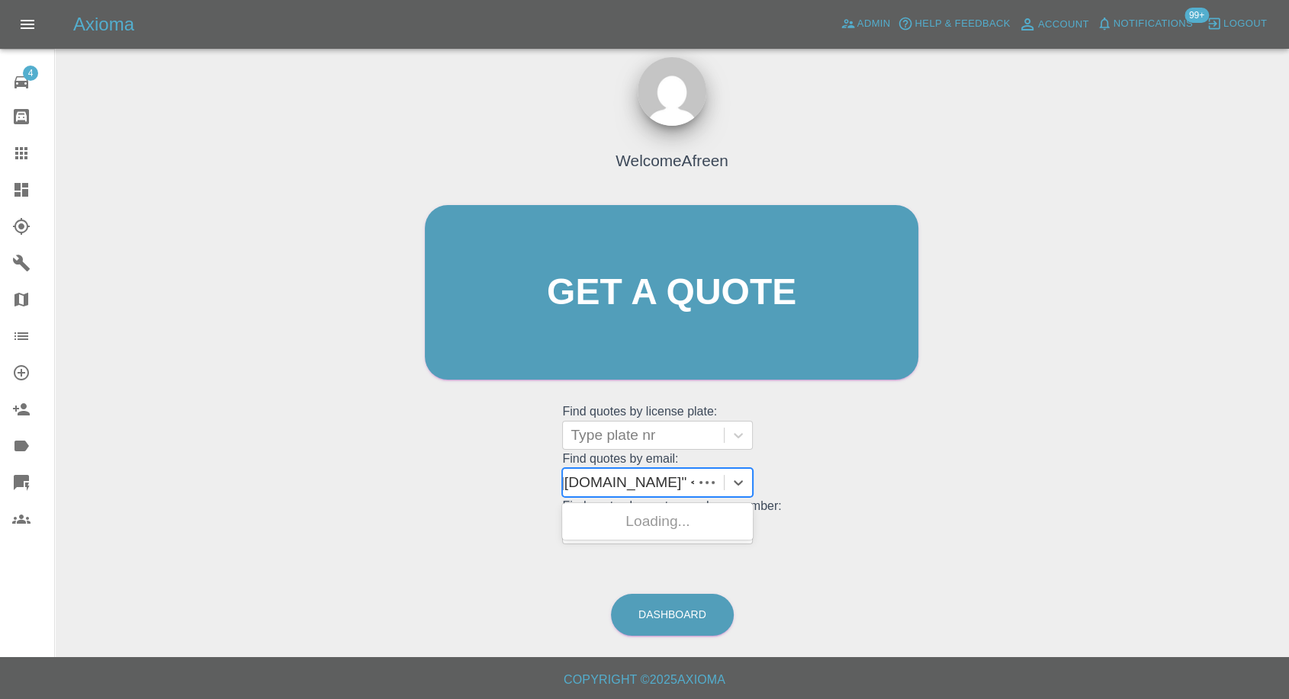
scroll to position [0, 122]
drag, startPoint x: 651, startPoint y: 480, endPoint x: 1129, endPoint y: 451, distance: 478.2
click at [1129, 451] on div "Welcome Afreen Get a quote Get a quote Find quotes by license plate: Type plate…" at bounding box center [671, 365] width 1209 height 547
type input "[EMAIL_ADDRESS][DOMAIN_NAME]"
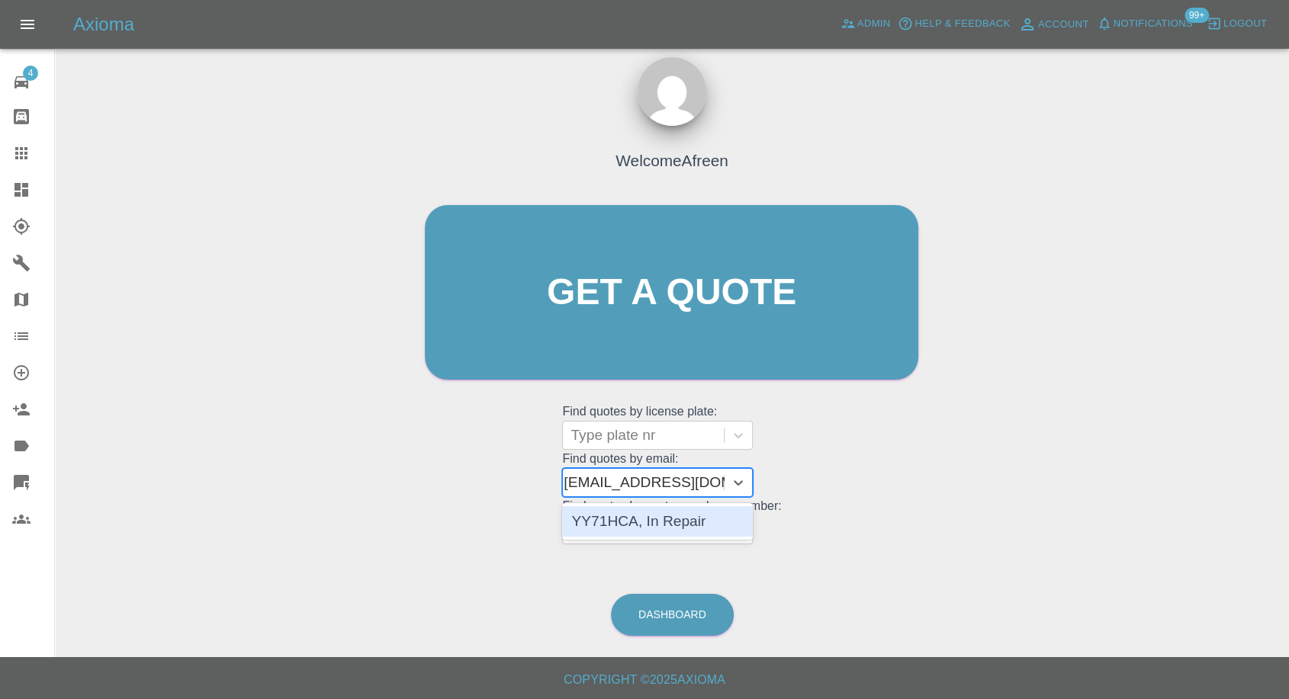
click at [717, 531] on div "YY71HCA, In Repair" at bounding box center [657, 521] width 191 height 31
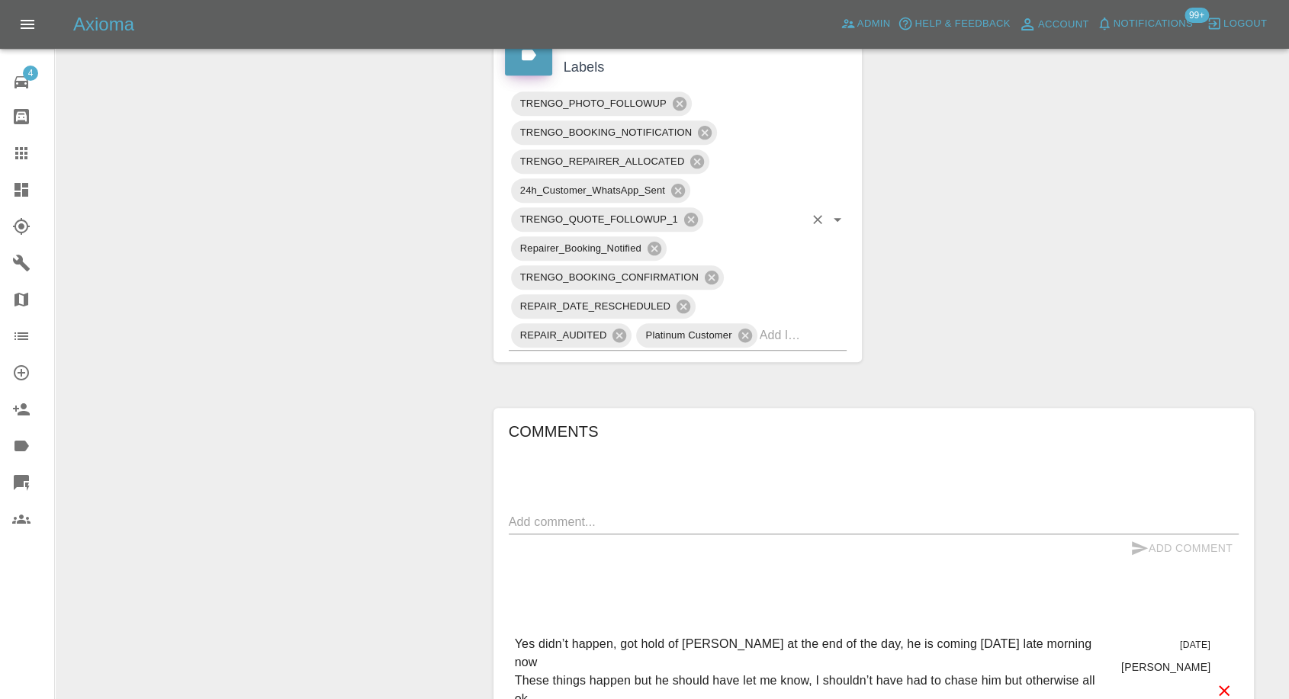
scroll to position [932, 0]
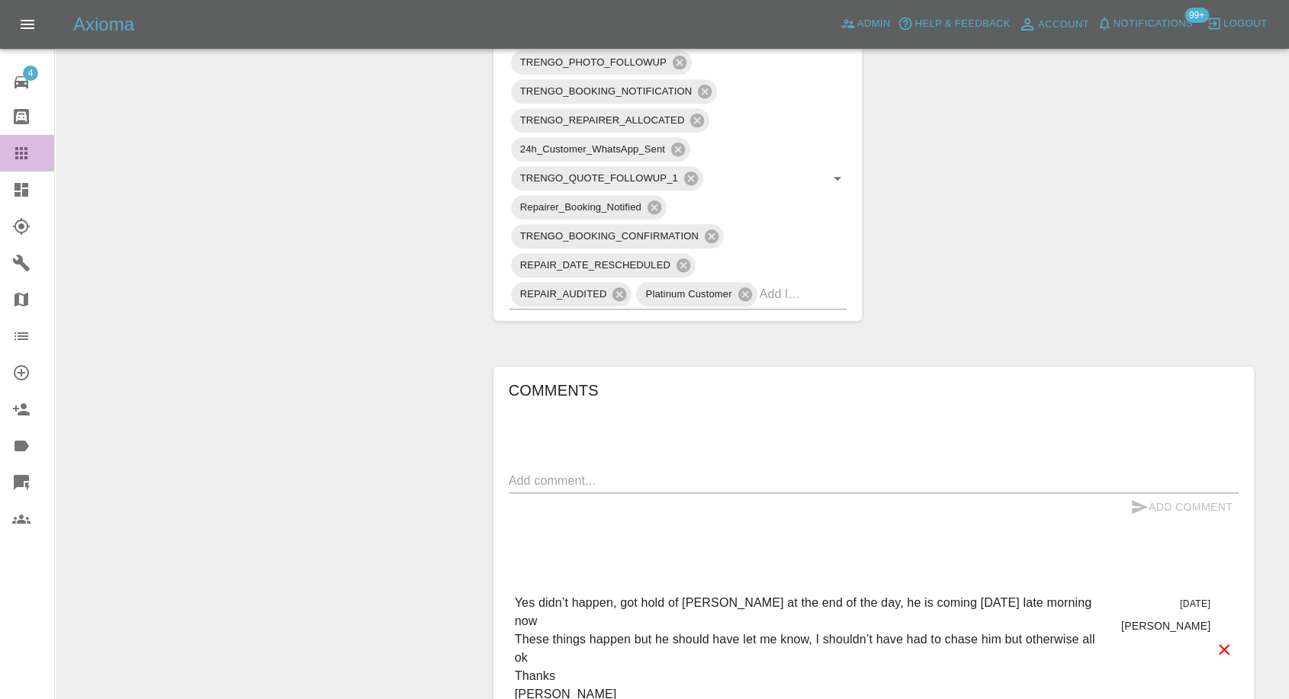
click at [18, 160] on icon at bounding box center [21, 153] width 18 height 18
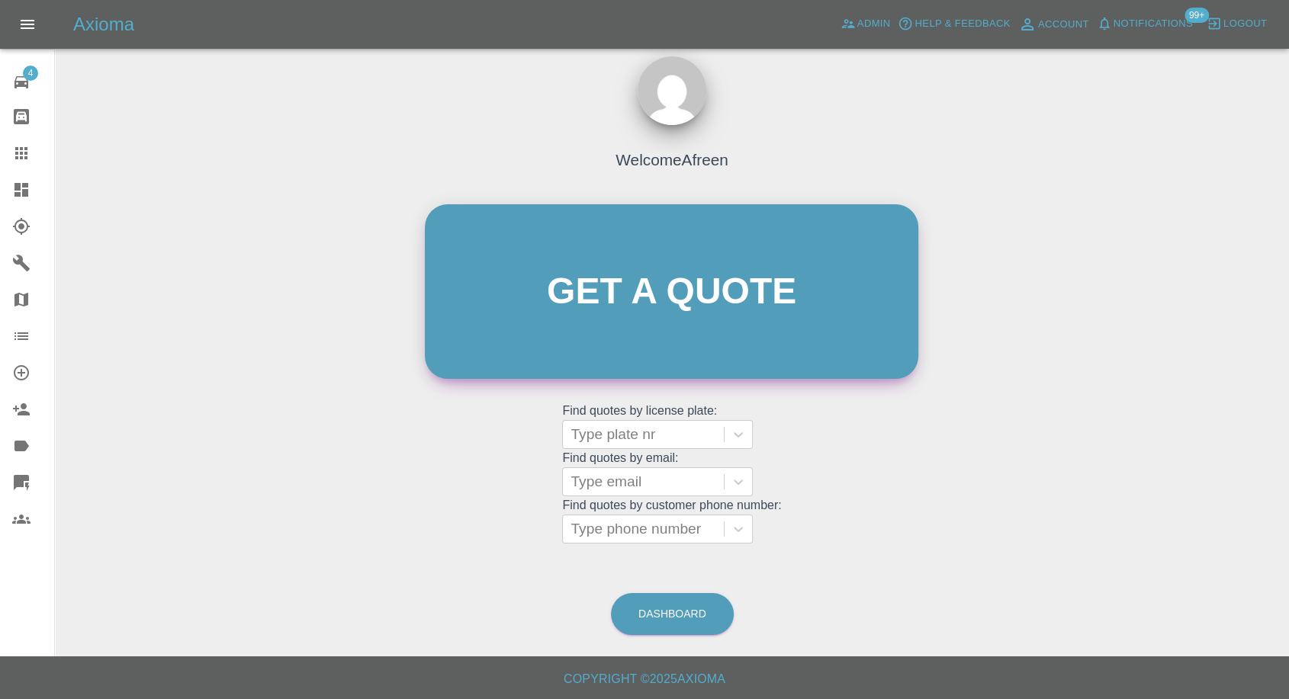
scroll to position [14, 0]
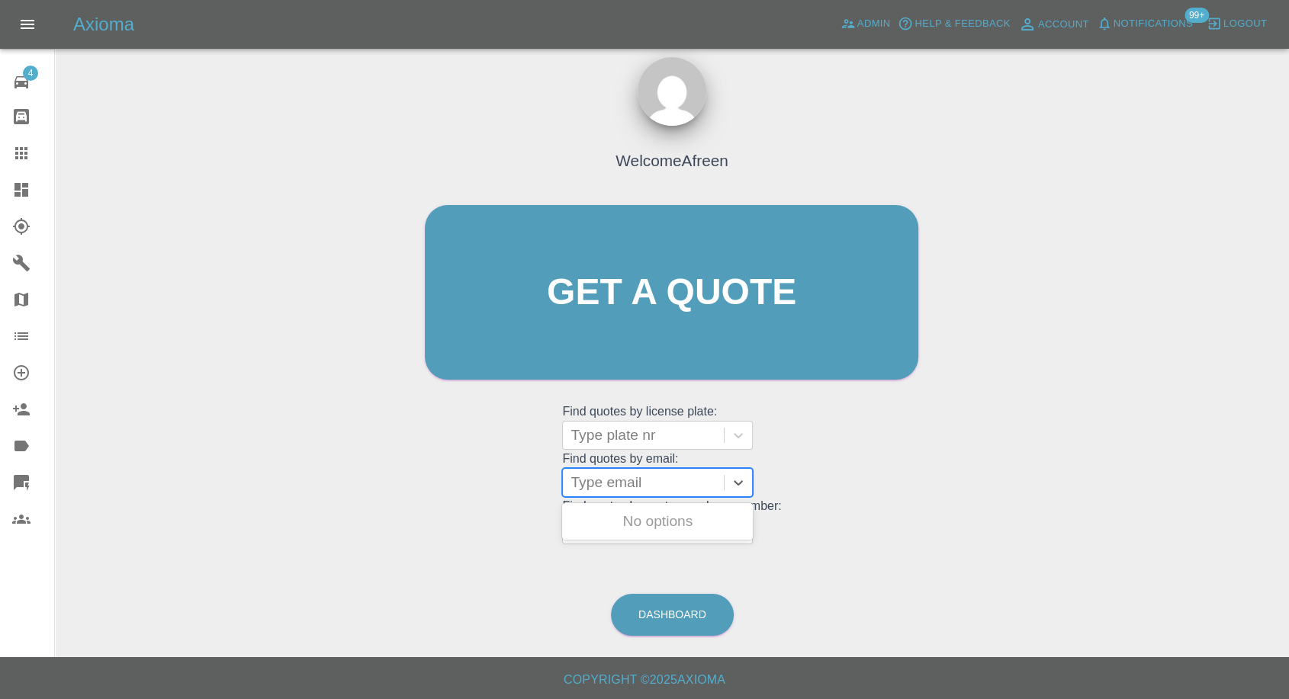
click at [606, 481] on div at bounding box center [643, 482] width 146 height 21
paste input ""[EMAIL_ADDRESS][DOMAIN_NAME]" <undefined>"
drag, startPoint x: 687, startPoint y: 481, endPoint x: 1107, endPoint y: 513, distance: 421.4
click at [1107, 513] on div "Welcome Afreen Get a quote Get a quote Find quotes by license plate: Type plate…" at bounding box center [671, 365] width 1209 height 547
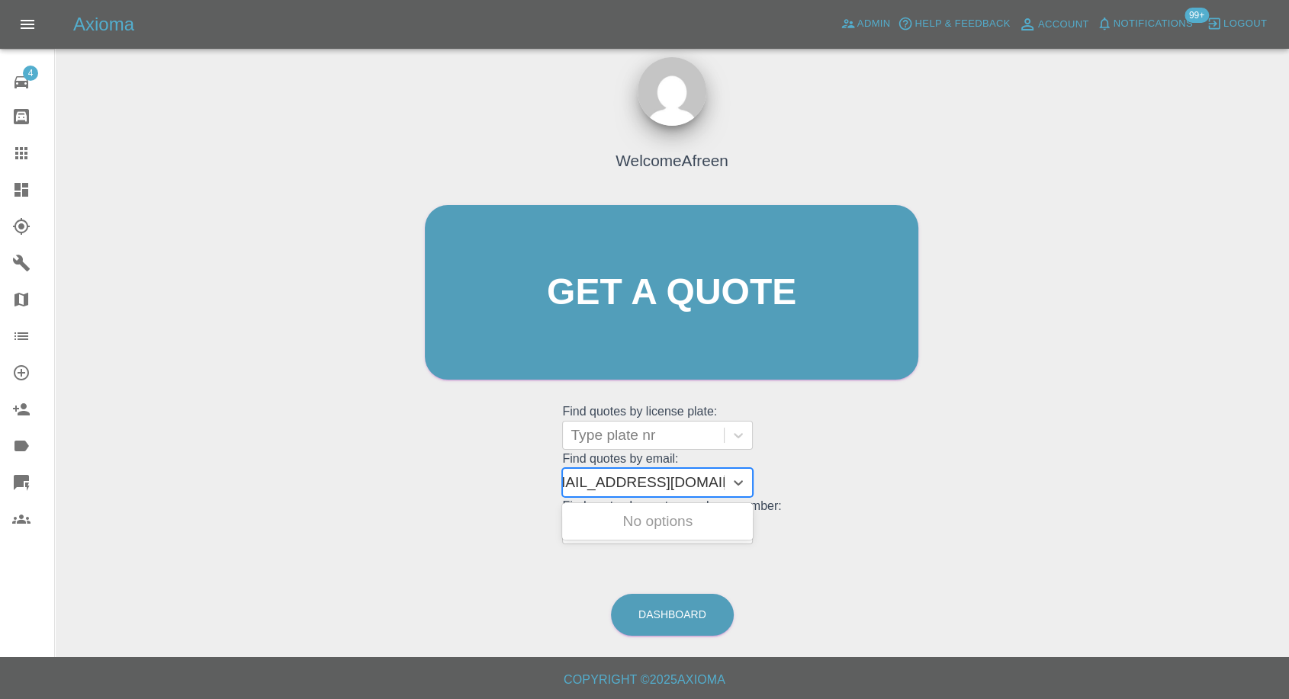
scroll to position [0, 7]
type input "[EMAIL_ADDRESS][DOMAIN_NAME]"
click at [709, 521] on div "WA21TJX, Awaiting Repair" at bounding box center [657, 530] width 191 height 49
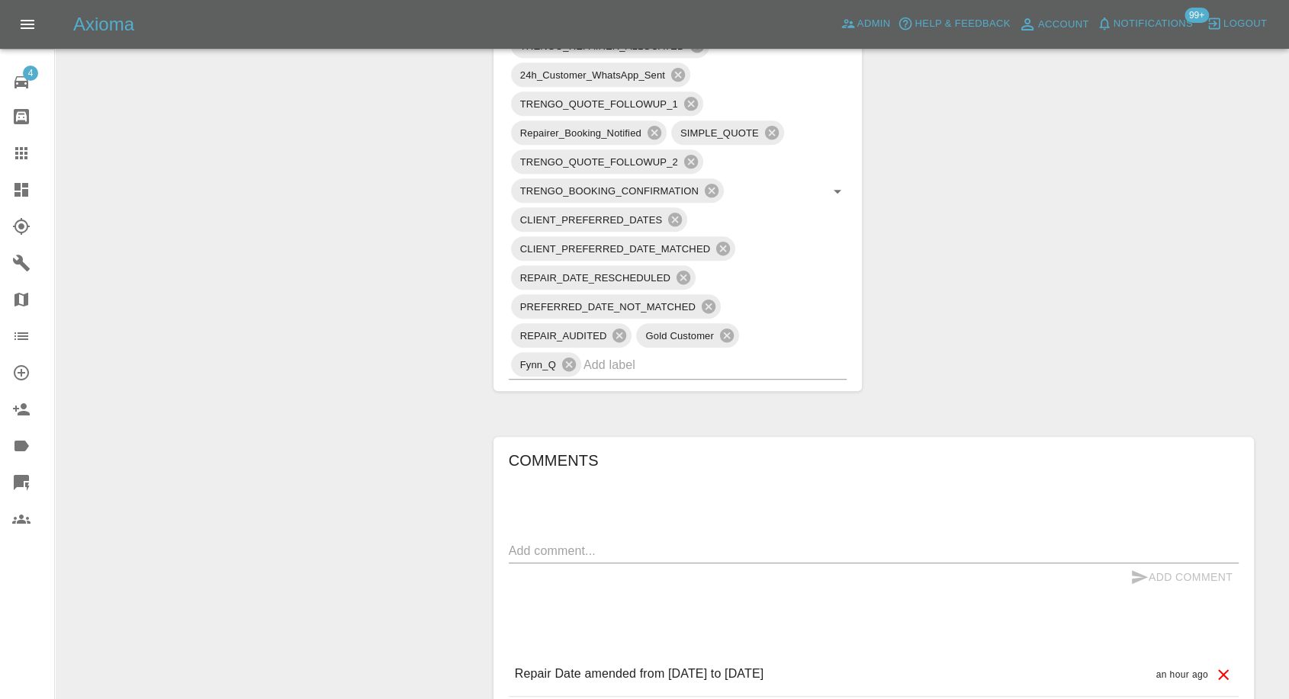
scroll to position [1101, 0]
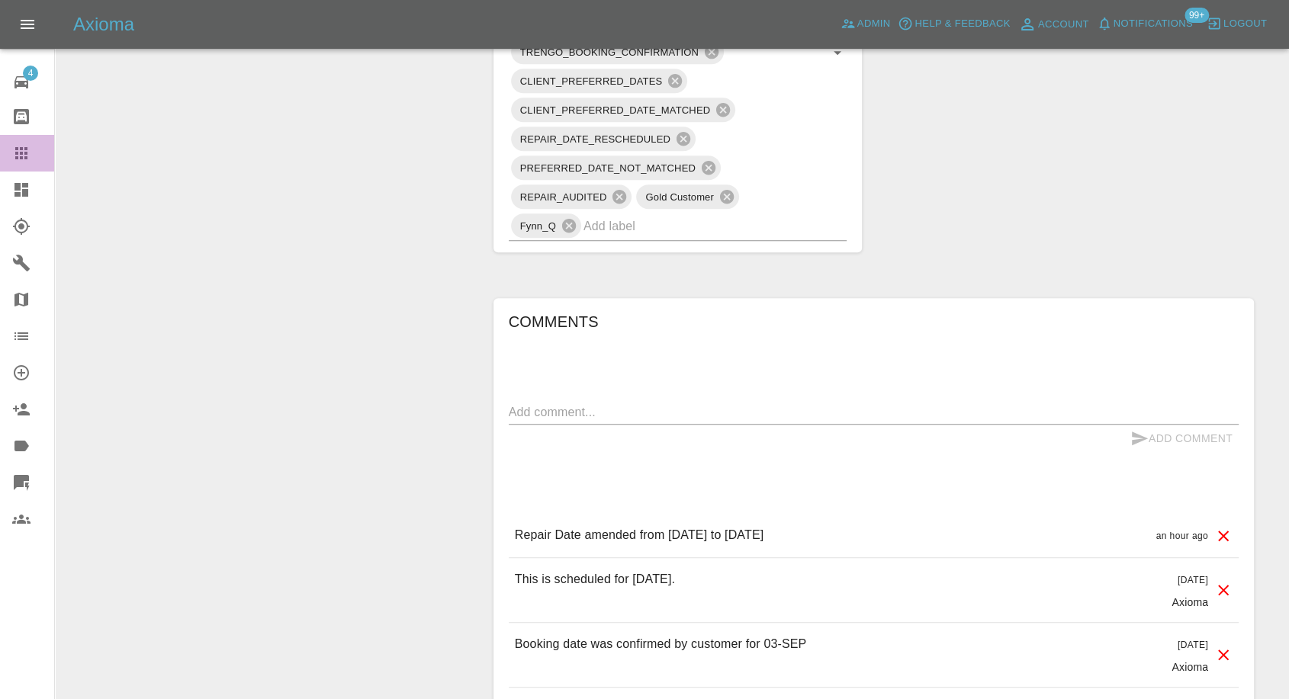
click at [13, 160] on icon at bounding box center [21, 153] width 18 height 18
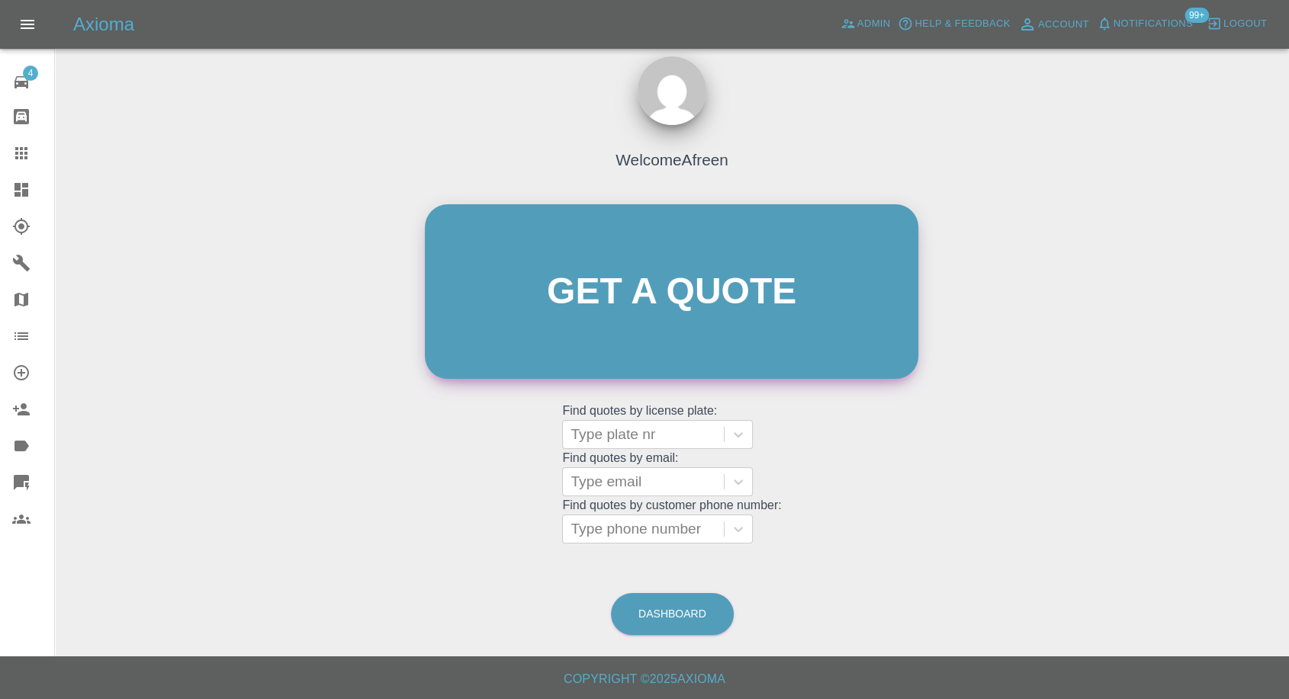
scroll to position [14, 0]
click at [643, 477] on div at bounding box center [643, 482] width 146 height 21
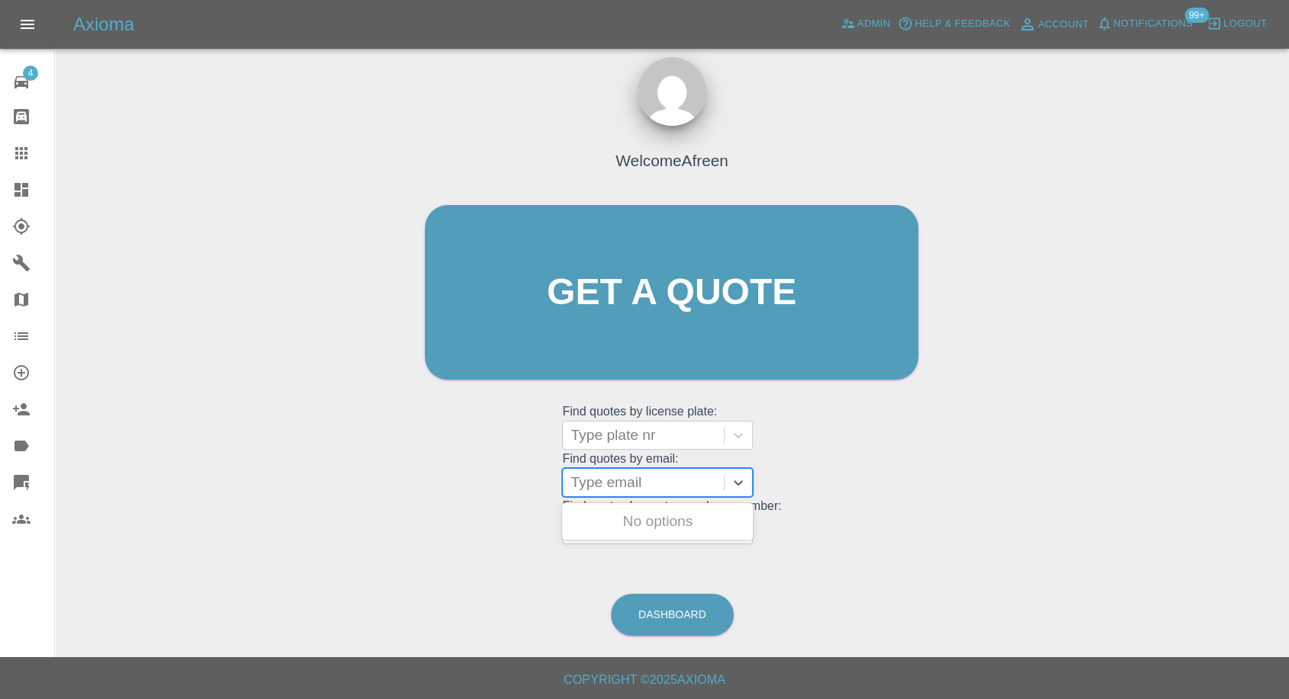
paste input ""[EMAIL_ADDRESS][DOMAIN_NAME]" <undefined>"
drag, startPoint x: 628, startPoint y: 483, endPoint x: 1008, endPoint y: 480, distance: 379.7
click at [1008, 480] on div "Welcome Afreen Get a quote Get a quote Find quotes by license plate: Type plate…" at bounding box center [671, 365] width 1209 height 547
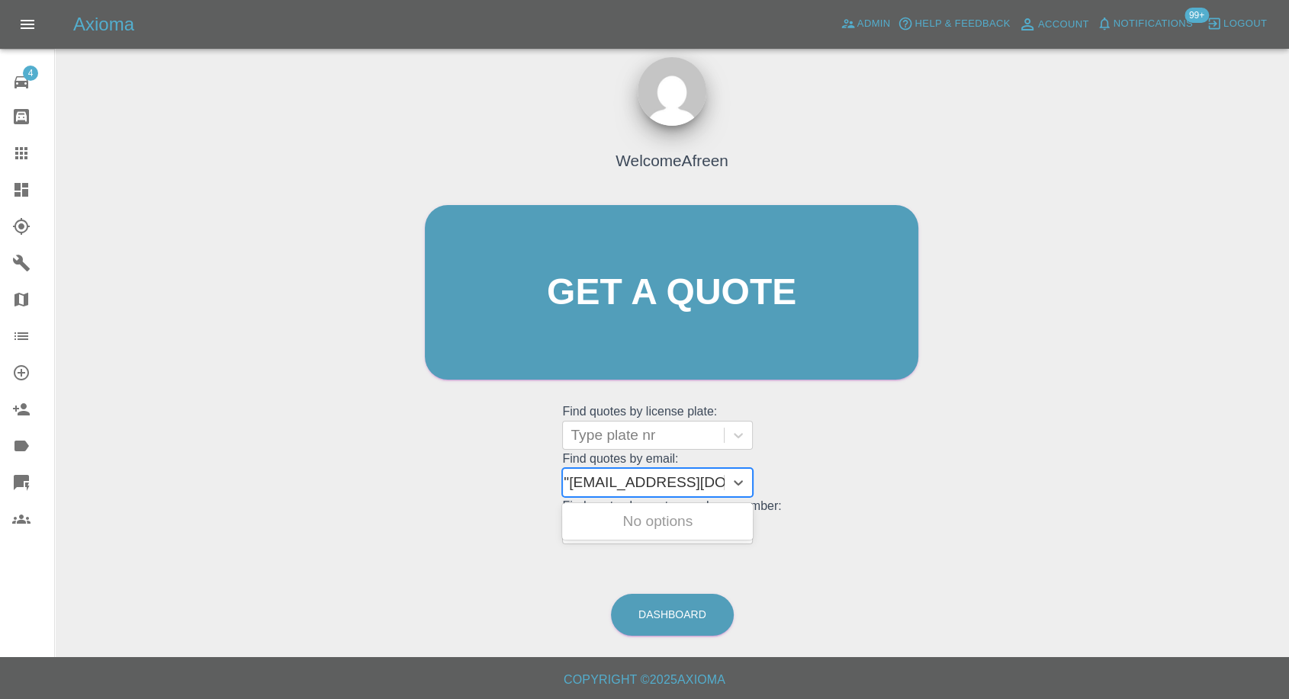
type input "[EMAIL_ADDRESS][DOMAIN_NAME]"
click at [707, 530] on div "RE23 PVP, Awaiting Repair" at bounding box center [657, 530] width 191 height 49
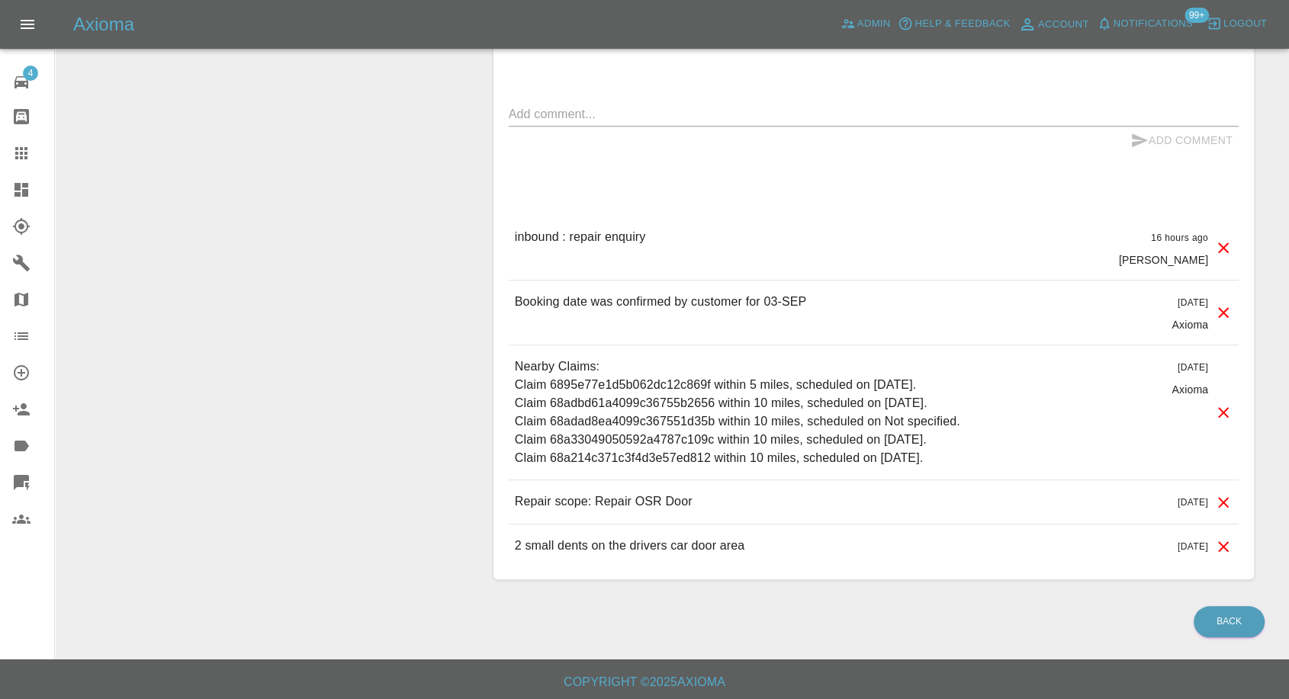
scroll to position [1311, 0]
